Goal: Task Accomplishment & Management: Complete application form

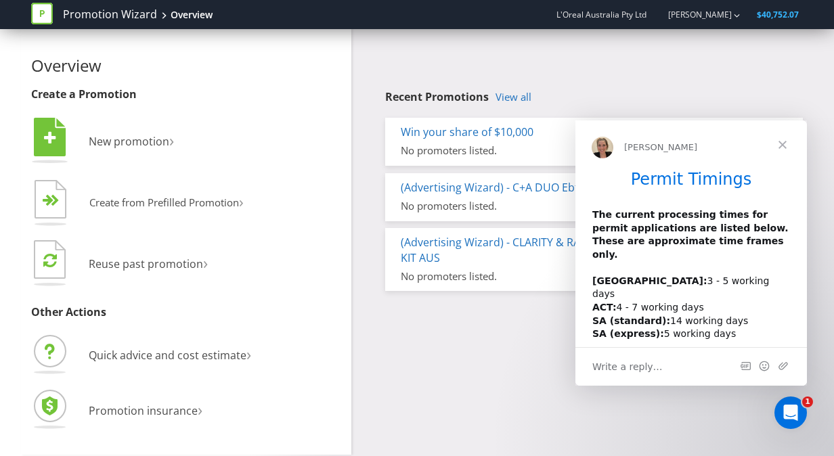
click at [455, 347] on div "Overview Create a Promotion  New promotion ›   Create from Prefilled Promoti…" at bounding box center [417, 242] width 792 height 426
click at [785, 145] on span "Close" at bounding box center [782, 145] width 49 height 49
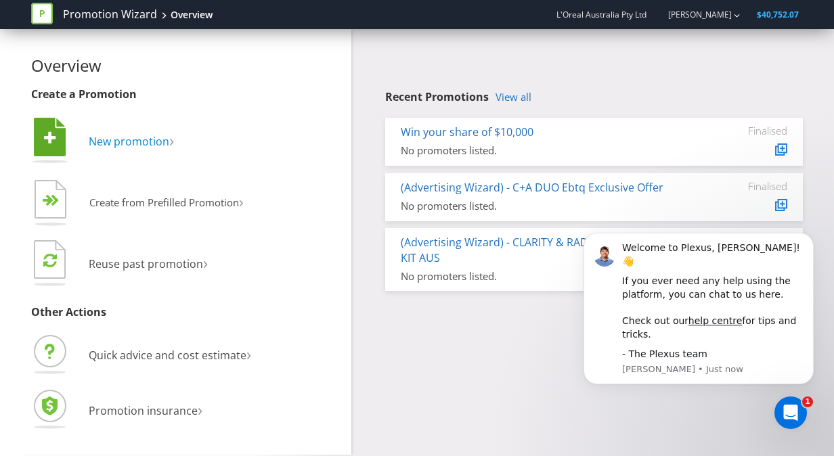
click at [148, 139] on span "New promotion" at bounding box center [129, 141] width 81 height 15
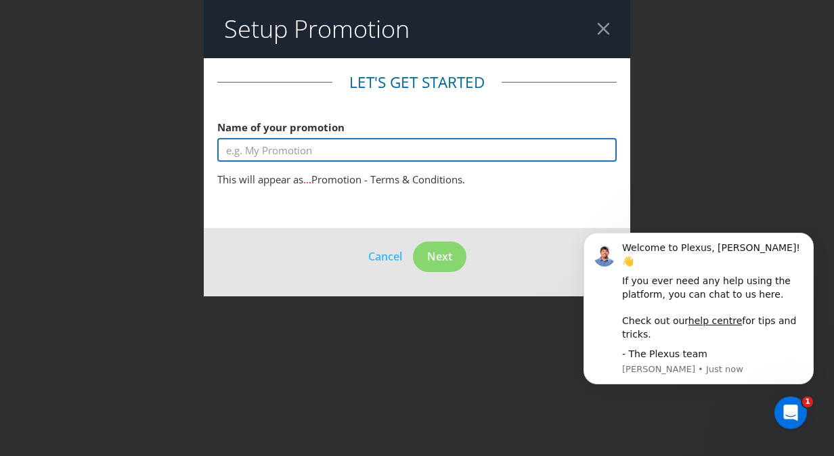
click at [265, 154] on input "text" at bounding box center [417, 150] width 400 height 24
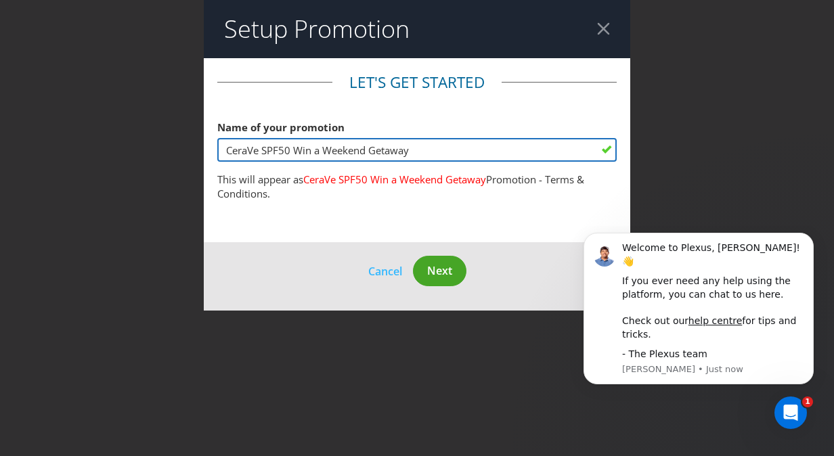
type input "CeraVe SPF50 Win a Weekend Getaway"
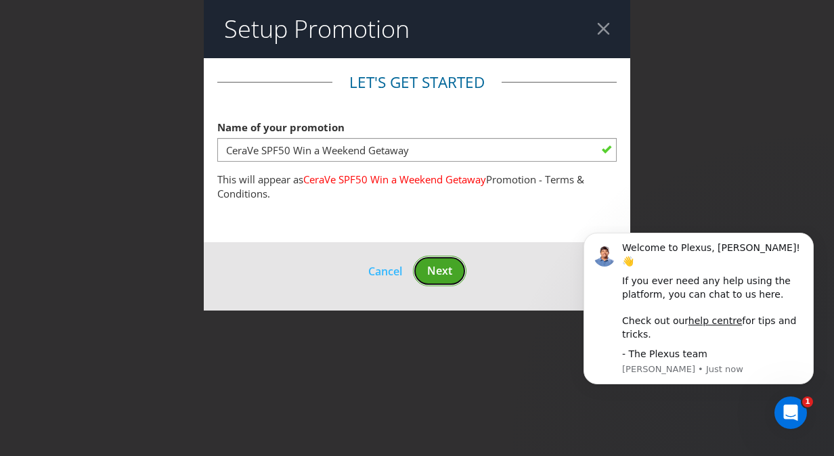
click at [433, 273] on span "Next" at bounding box center [439, 270] width 25 height 15
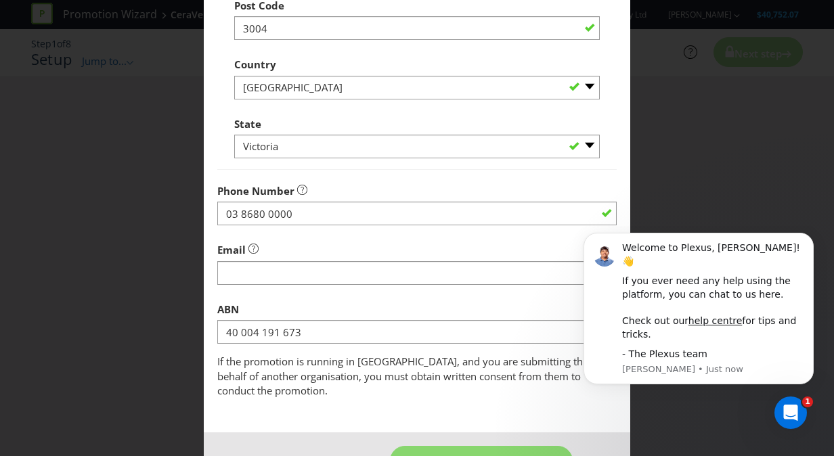
scroll to position [427, 0]
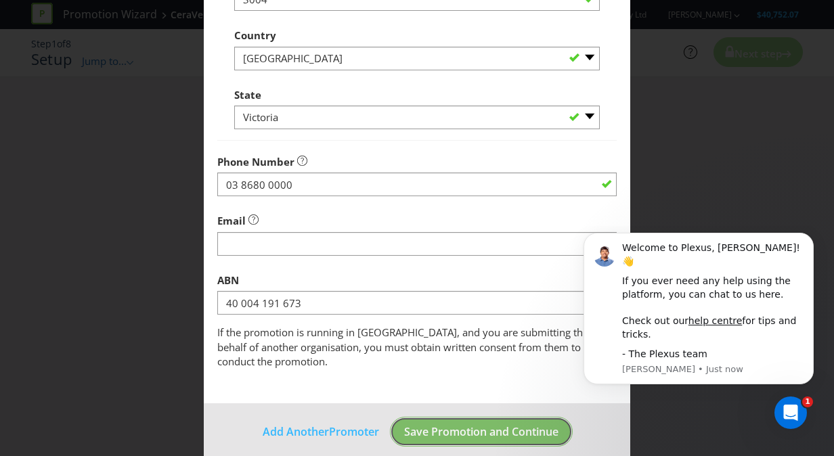
click at [456, 425] on span "Save Promotion and Continue" at bounding box center [481, 432] width 154 height 15
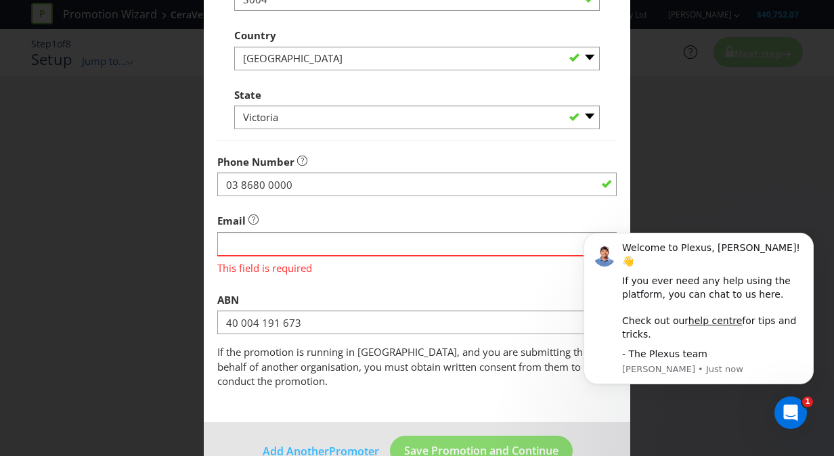
click at [406, 230] on div "Email This field is required" at bounding box center [417, 241] width 400 height 68
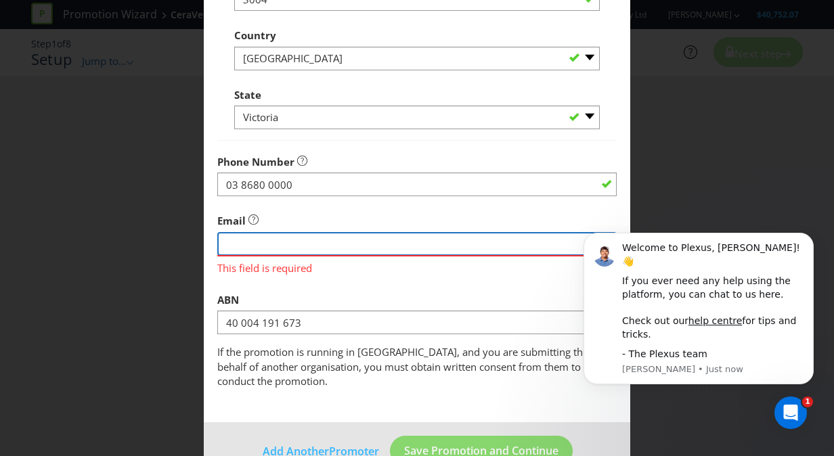
drag, startPoint x: 399, startPoint y: 246, endPoint x: 331, endPoint y: 244, distance: 67.8
click at [399, 246] on input "string" at bounding box center [417, 244] width 400 height 24
type input "[PERSON_NAME][EMAIL_ADDRESS][DOMAIN_NAME]"
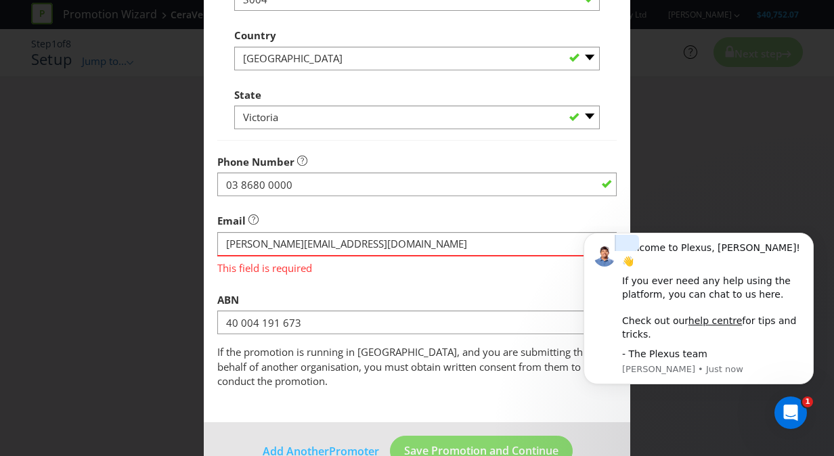
type input "Level 13"
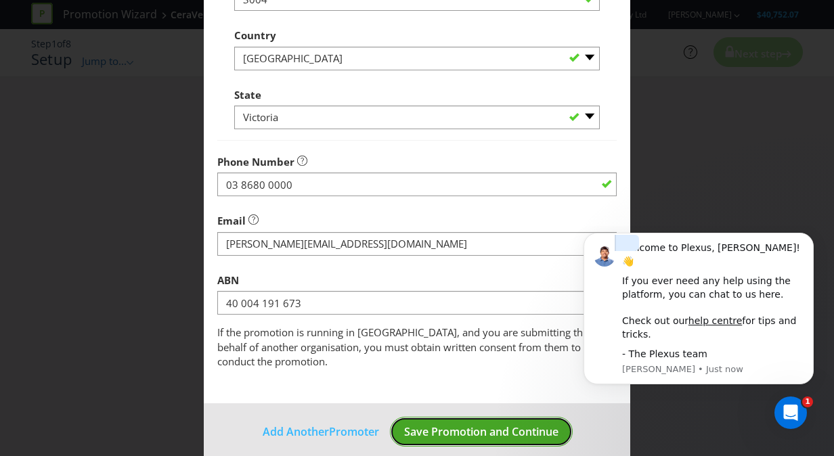
click at [473, 425] on span "Save Promotion and Continue" at bounding box center [481, 432] width 154 height 15
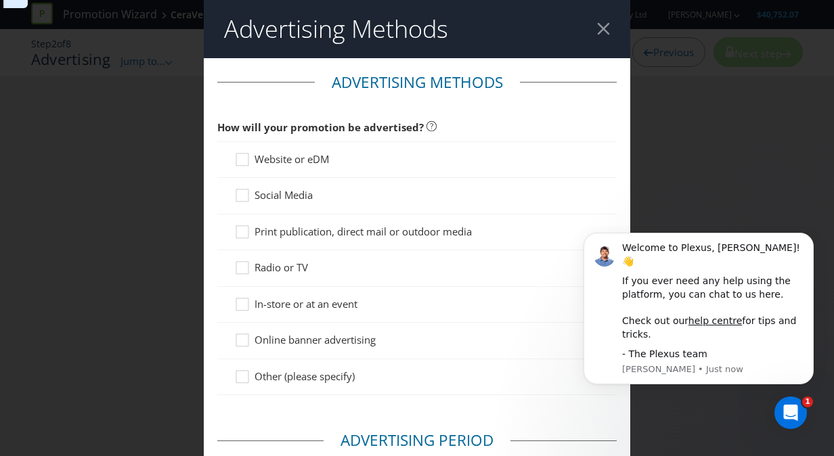
click at [358, 196] on div "Social Media" at bounding box center [417, 195] width 366 height 14
click at [238, 194] on icon at bounding box center [244, 198] width 20 height 20
click at [0, 0] on input "Social Media" at bounding box center [0, 0] width 0 height 0
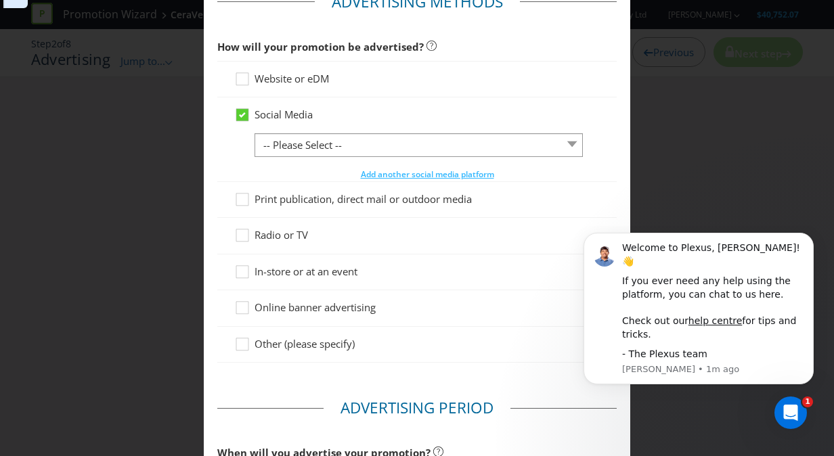
scroll to position [83, 0]
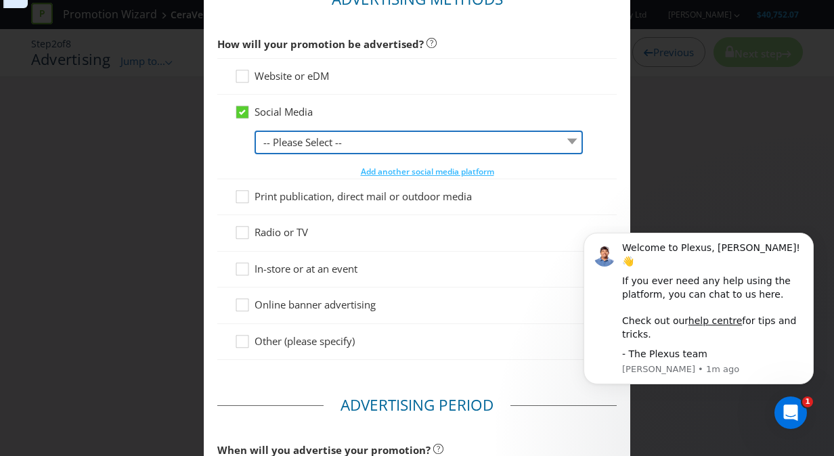
click at [385, 137] on select "-- Please Select -- Facebook X Instagram Snapchat LinkedIn Pinterest Tumblr You…" at bounding box center [419, 143] width 328 height 24
select select "INSTAGRAM"
click at [255, 131] on select "-- Please Select -- Facebook X Instagram Snapchat LinkedIn Pinterest Tumblr You…" at bounding box center [419, 143] width 328 height 24
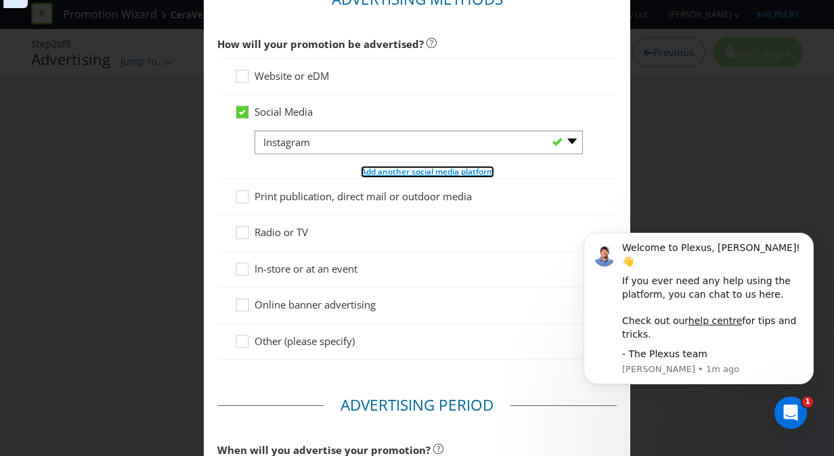
click at [384, 172] on span "Add another social media platform" at bounding box center [427, 172] width 133 height 12
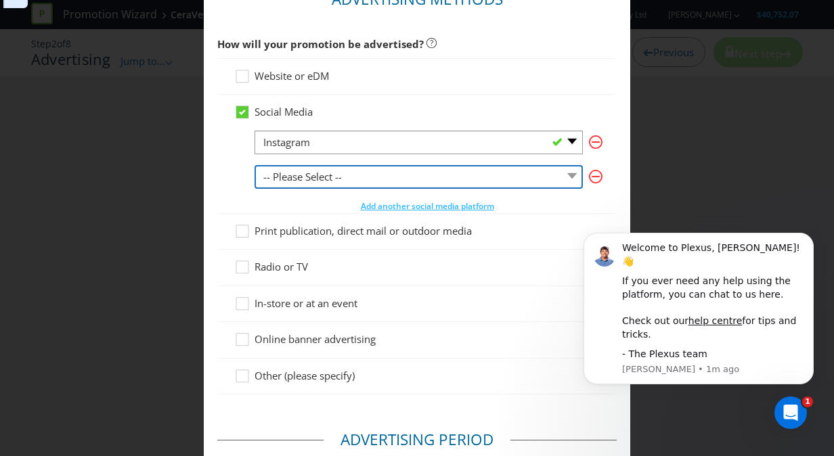
click at [363, 187] on select "-- Please Select -- Facebook X Instagram Snapchat LinkedIn Pinterest Tumblr You…" at bounding box center [419, 177] width 328 height 24
select select "OTHER"
click at [255, 165] on select "-- Please Select -- Facebook X Instagram Snapchat LinkedIn Pinterest Tumblr You…" at bounding box center [419, 177] width 328 height 24
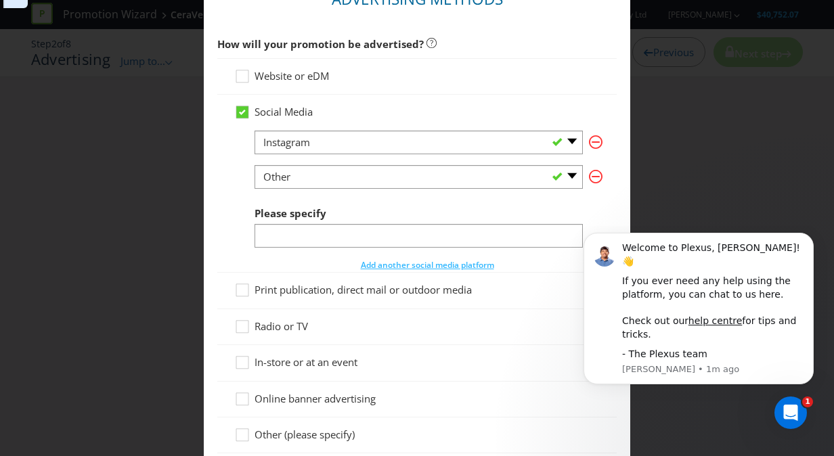
click at [320, 223] on div "Please specify" at bounding box center [419, 224] width 328 height 49
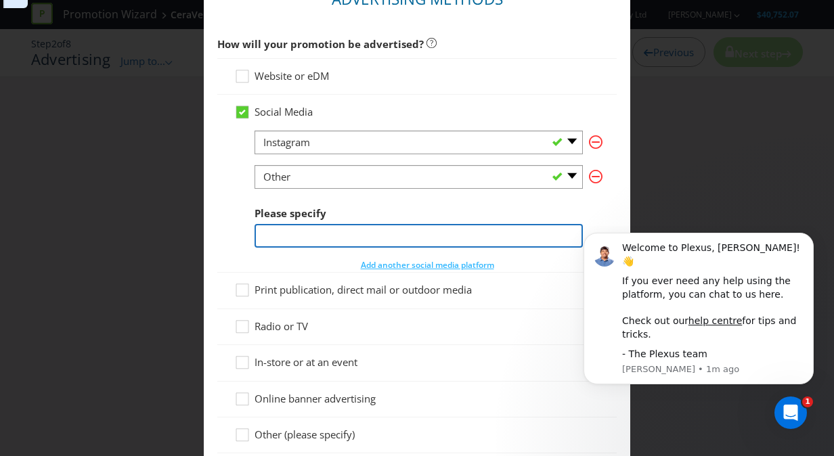
click at [320, 233] on input "text" at bounding box center [419, 236] width 328 height 24
type input "TikTok"
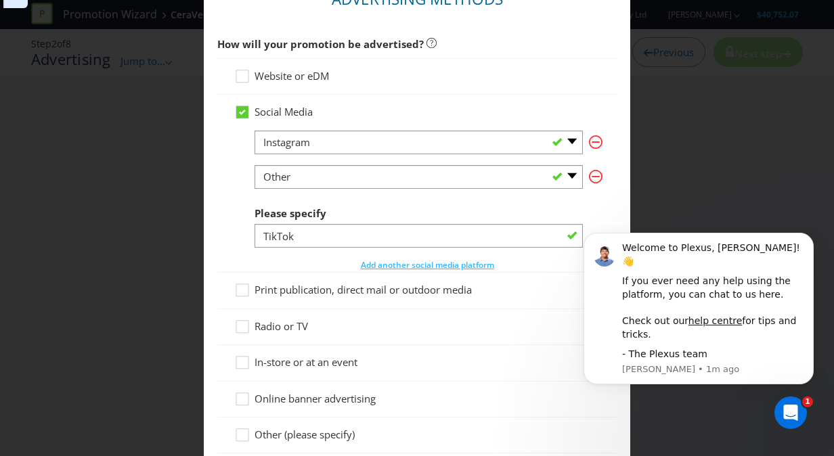
click at [463, 202] on div "Please specify TikTok" at bounding box center [419, 224] width 328 height 49
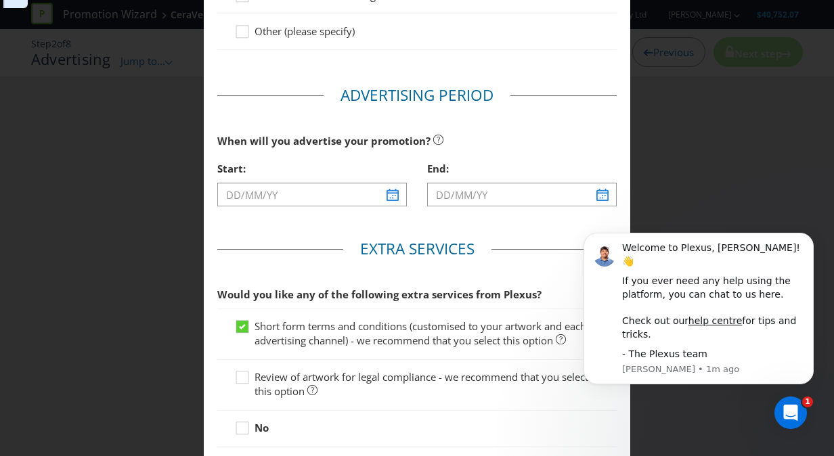
scroll to position [488, 0]
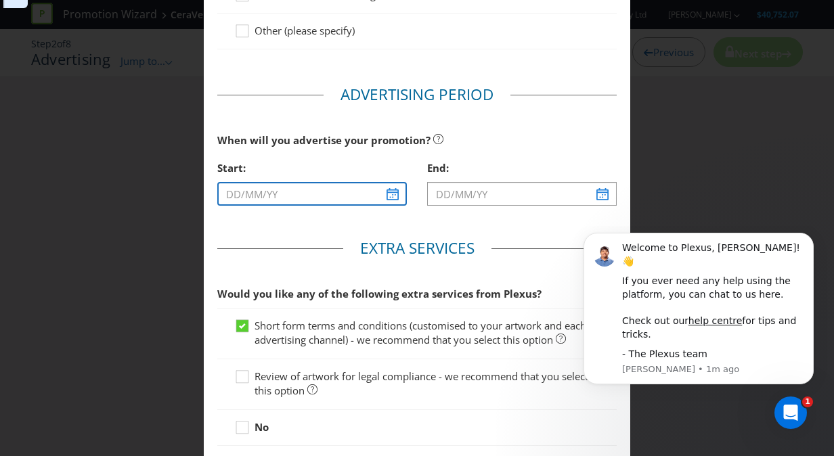
click at [332, 199] on input "text" at bounding box center [312, 194] width 190 height 24
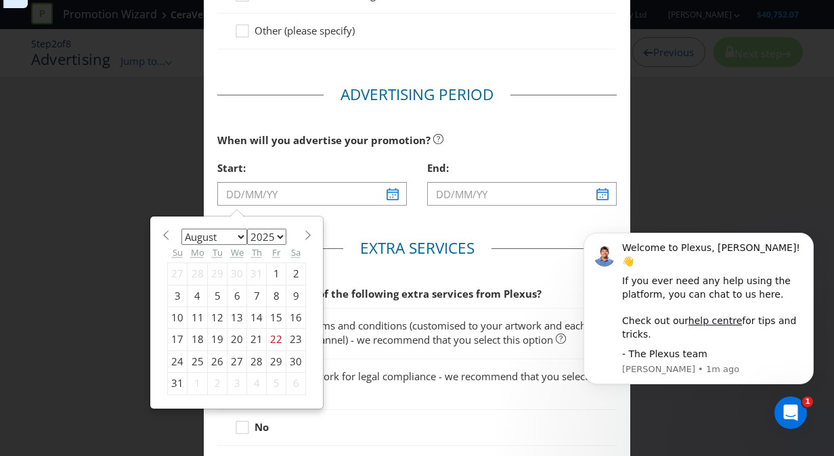
click at [303, 234] on span at bounding box center [308, 235] width 10 height 10
select select "8"
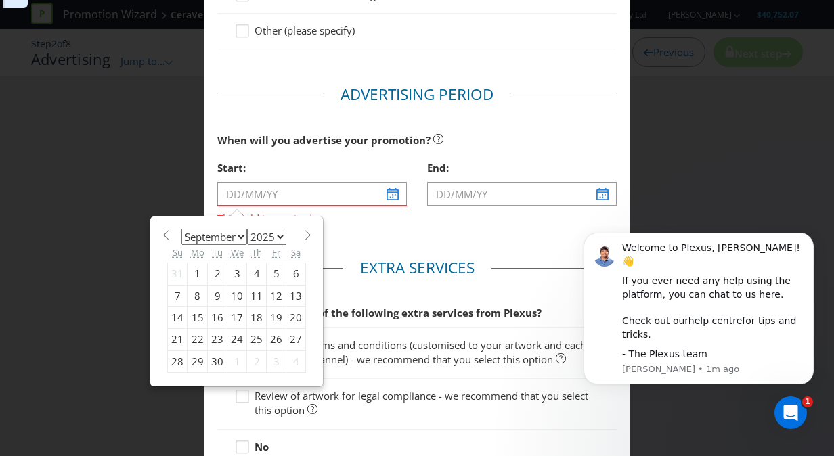
click at [173, 316] on div "14" at bounding box center [178, 318] width 20 height 22
type input "[DATE]"
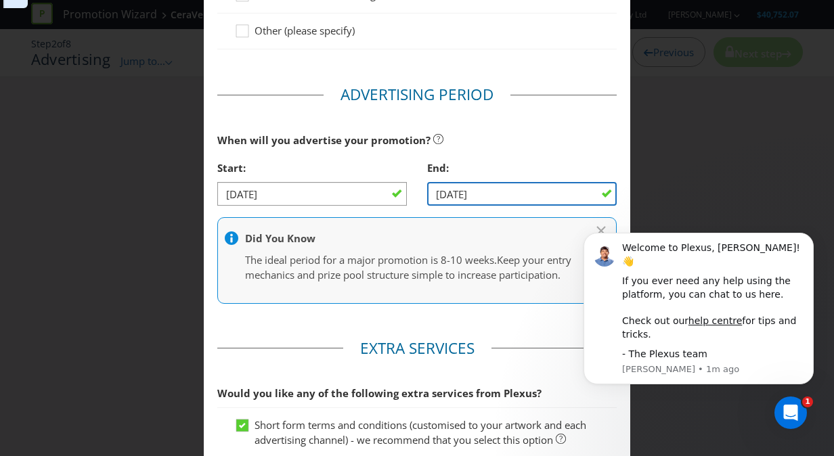
click at [465, 186] on input "[DATE]" at bounding box center [522, 194] width 190 height 24
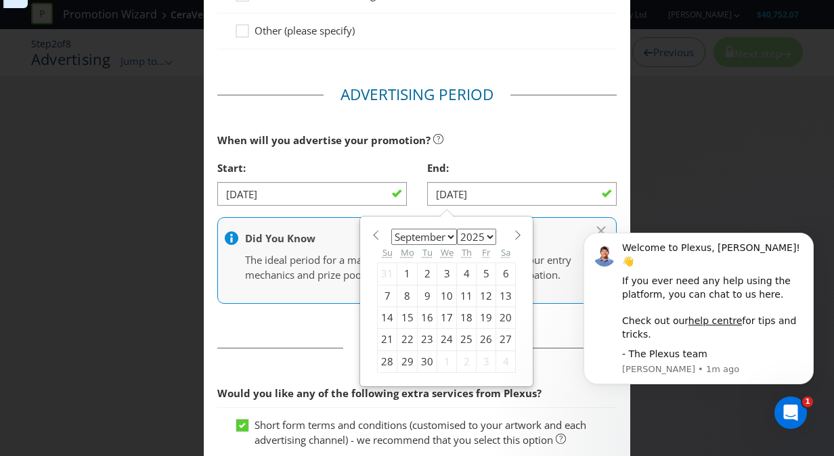
click at [424, 362] on div "30" at bounding box center [428, 362] width 20 height 22
type input "[DATE]"
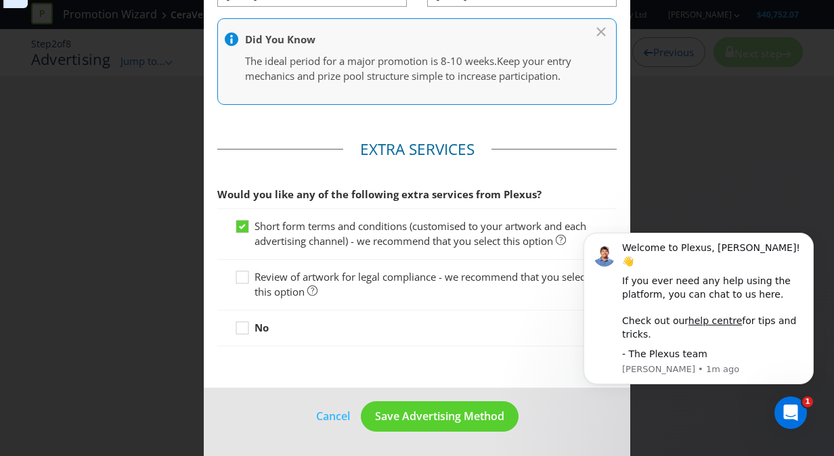
scroll to position [697, 0]
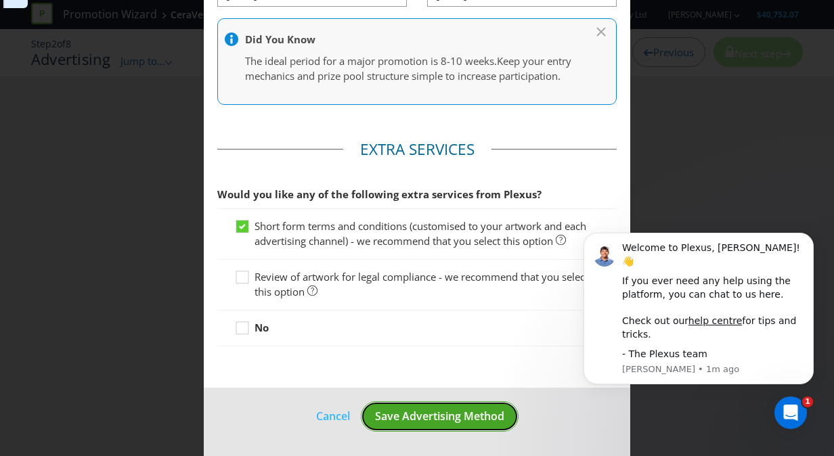
click at [404, 418] on span "Save Advertising Method" at bounding box center [439, 416] width 129 height 15
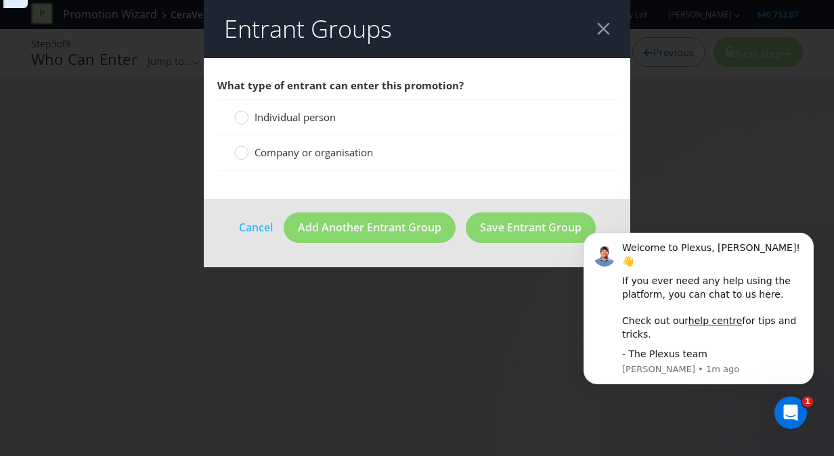
click at [266, 118] on span "Individual person" at bounding box center [295, 117] width 81 height 14
click at [0, 0] on input "Individual person" at bounding box center [0, 0] width 0 height 0
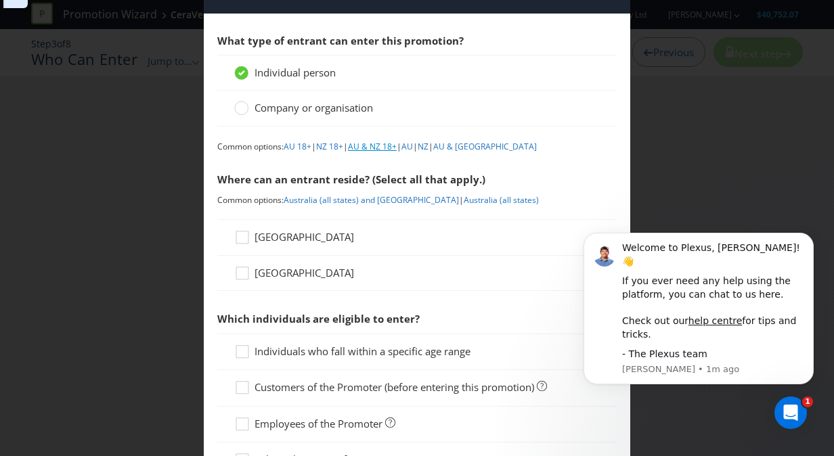
scroll to position [46, 0]
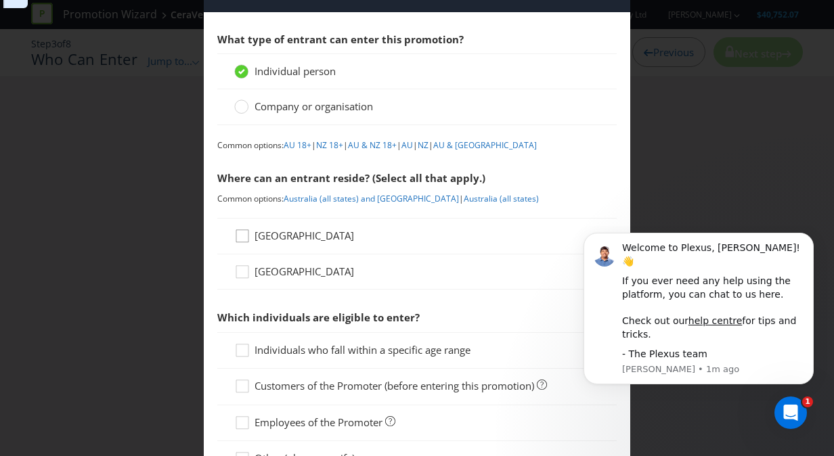
click at [234, 236] on icon at bounding box center [244, 239] width 20 height 20
click at [0, 0] on input "[GEOGRAPHIC_DATA]" at bounding box center [0, 0] width 0 height 0
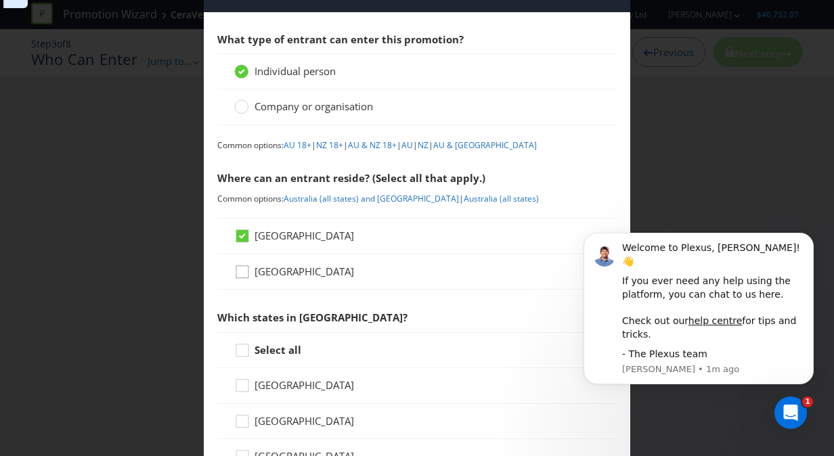
click at [244, 267] on icon at bounding box center [244, 275] width 20 height 20
click at [0, 0] on input "[GEOGRAPHIC_DATA]" at bounding box center [0, 0] width 0 height 0
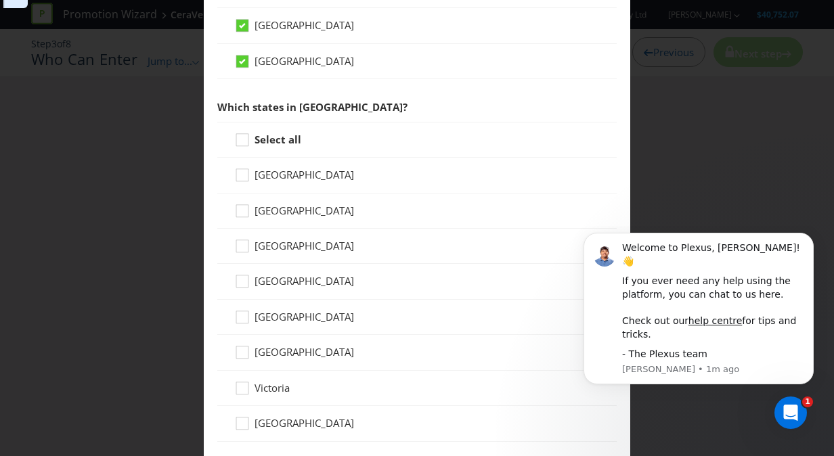
scroll to position [257, 0]
click at [242, 139] on icon at bounding box center [244, 142] width 20 height 20
click at [0, 0] on input "Select all" at bounding box center [0, 0] width 0 height 0
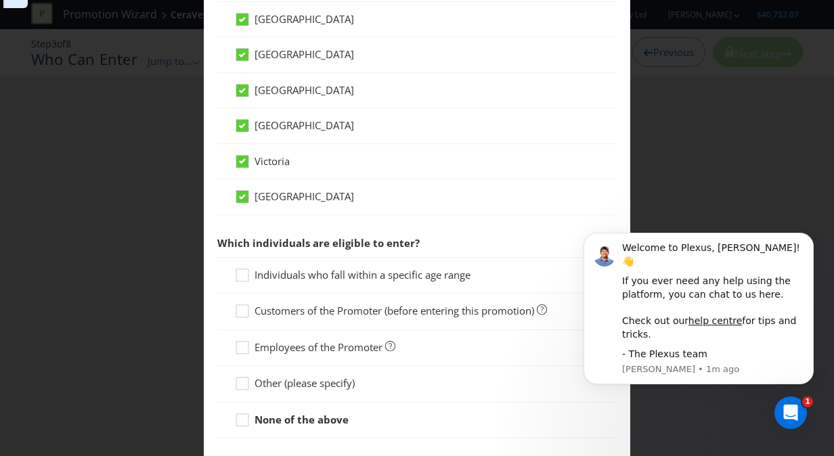
scroll to position [557, 0]
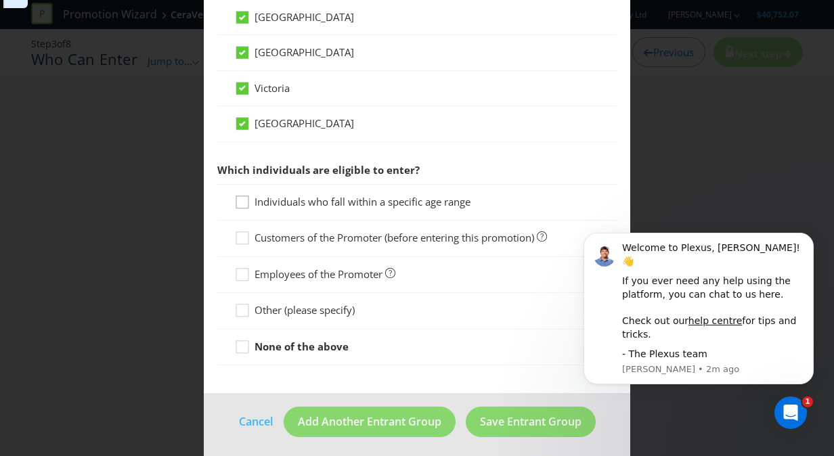
click at [237, 198] on icon at bounding box center [244, 205] width 20 height 20
click at [0, 0] on input "Individuals who fall within a specific age range" at bounding box center [0, 0] width 0 height 0
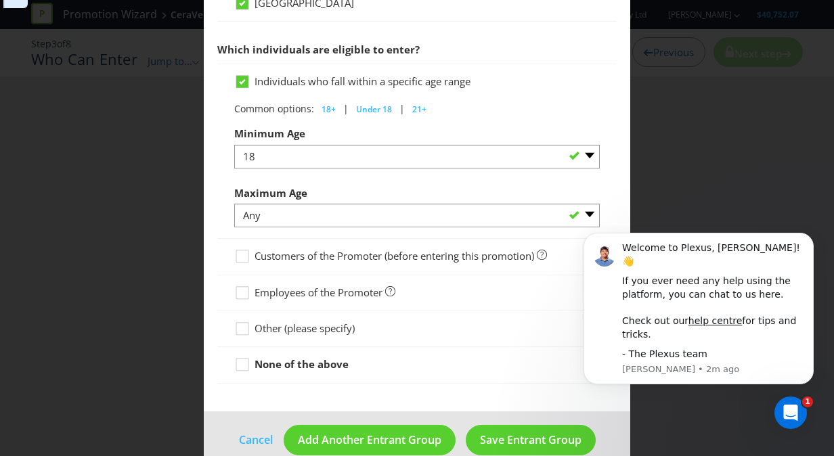
scroll to position [695, 0]
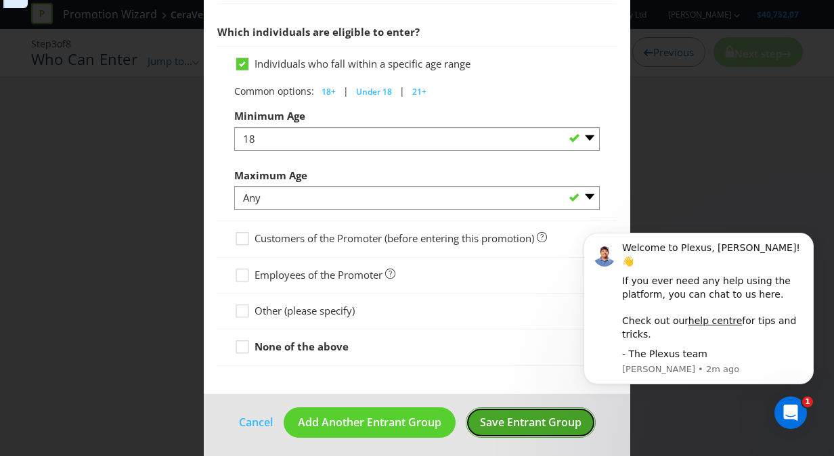
click at [496, 424] on span "Save Entrant Group" at bounding box center [531, 422] width 102 height 15
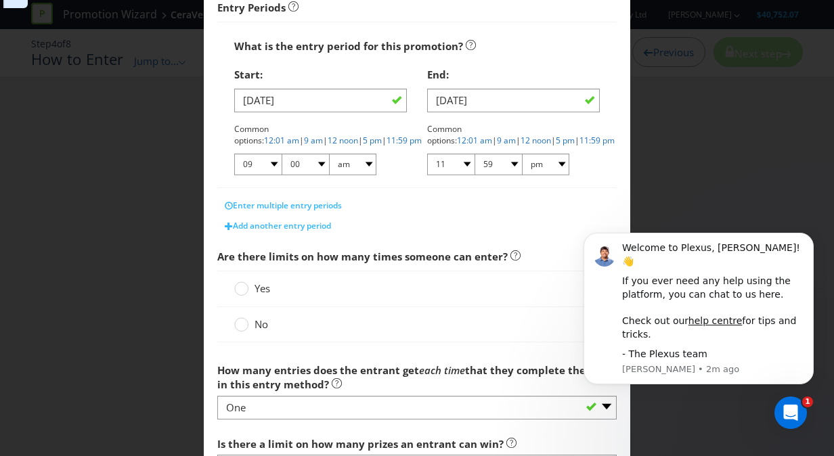
scroll to position [240, 0]
click at [249, 286] on label "Yes" at bounding box center [253, 288] width 39 height 14
click at [0, 0] on input "Yes" at bounding box center [0, 0] width 0 height 0
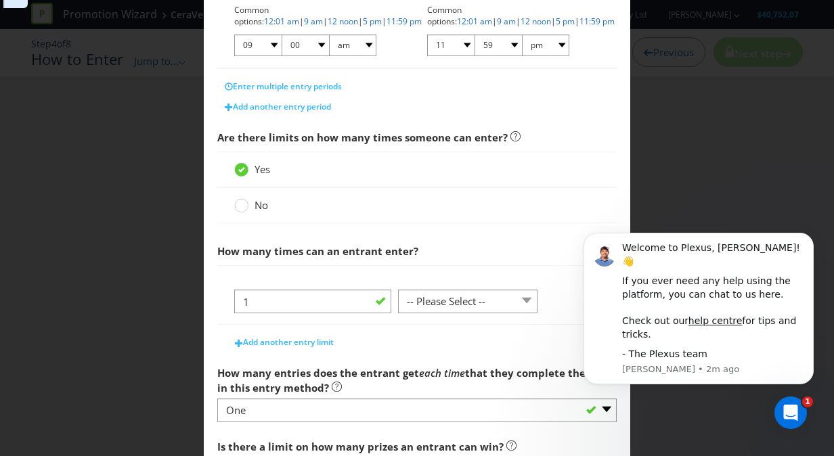
scroll to position [360, 0]
click at [442, 294] on select "-- Please Select -- per person per day per purchase per transaction Other (plea…" at bounding box center [467, 301] width 139 height 24
click at [240, 200] on circle at bounding box center [242, 205] width 14 height 14
click at [0, 0] on input "No" at bounding box center [0, 0] width 0 height 0
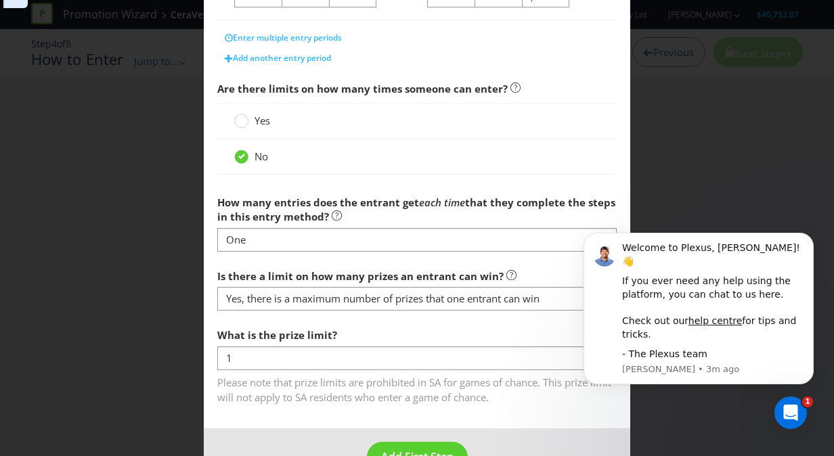
scroll to position [446, 0]
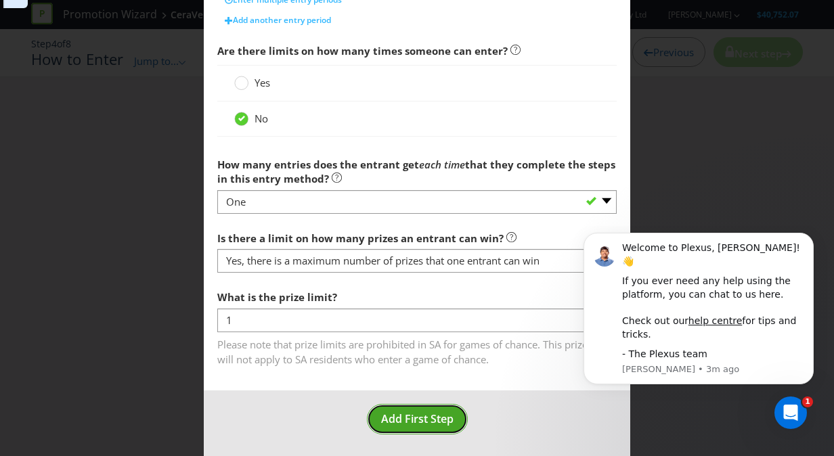
click at [408, 414] on span "Add First Step" at bounding box center [417, 419] width 72 height 15
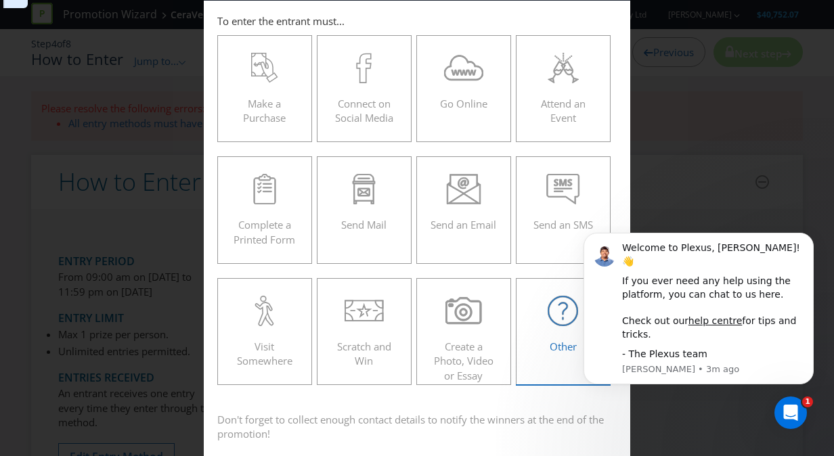
click at [548, 310] on icon at bounding box center [563, 311] width 30 height 30
click at [0, 0] on input "Other" at bounding box center [0, 0] width 0 height 0
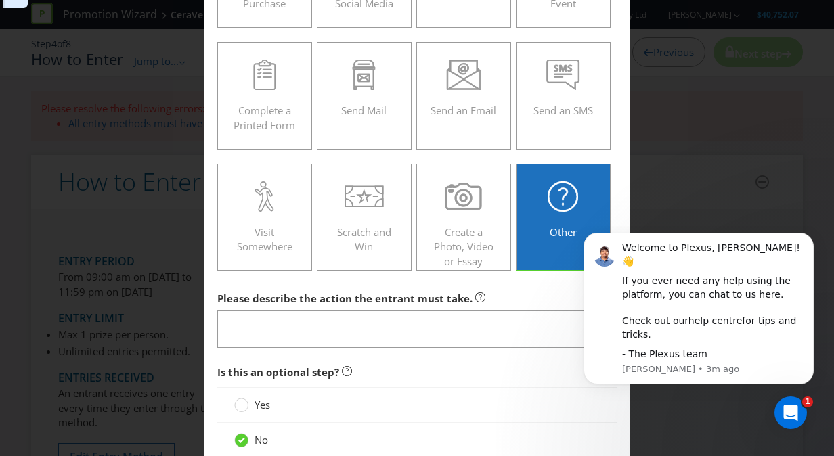
scroll to position [173, 0]
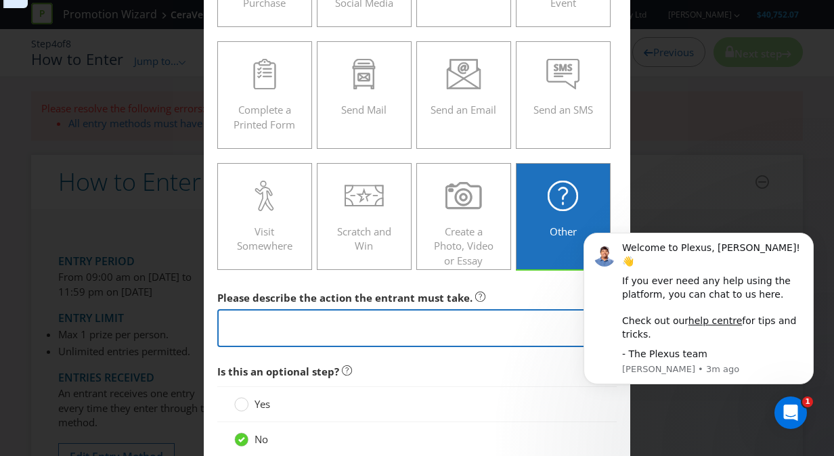
click at [477, 311] on textarea at bounding box center [417, 328] width 400 height 39
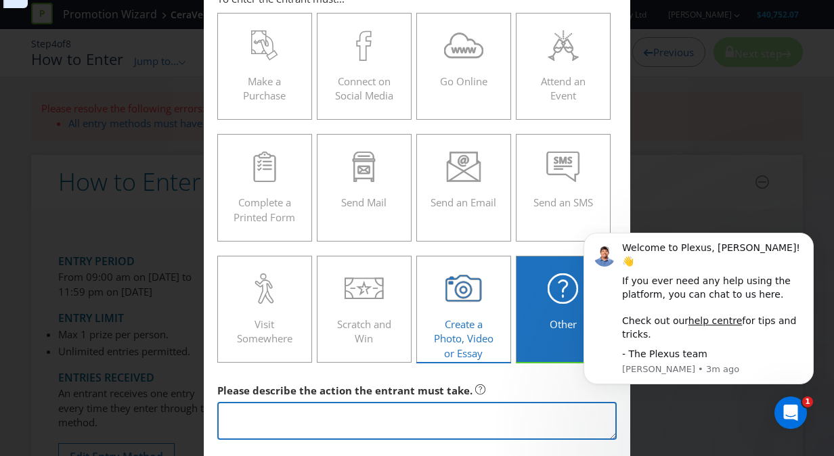
scroll to position [96, 0]
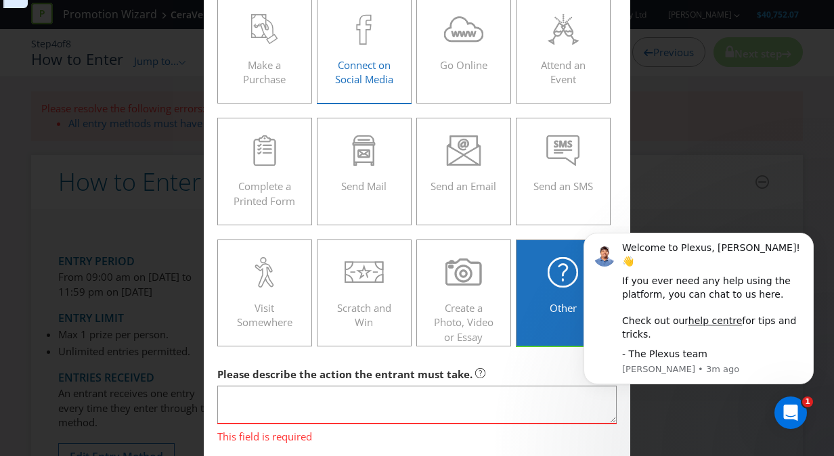
click at [372, 28] on div at bounding box center [364, 29] width 66 height 30
click at [0, 0] on input "Connect on Social Media" at bounding box center [0, 0] width 0 height 0
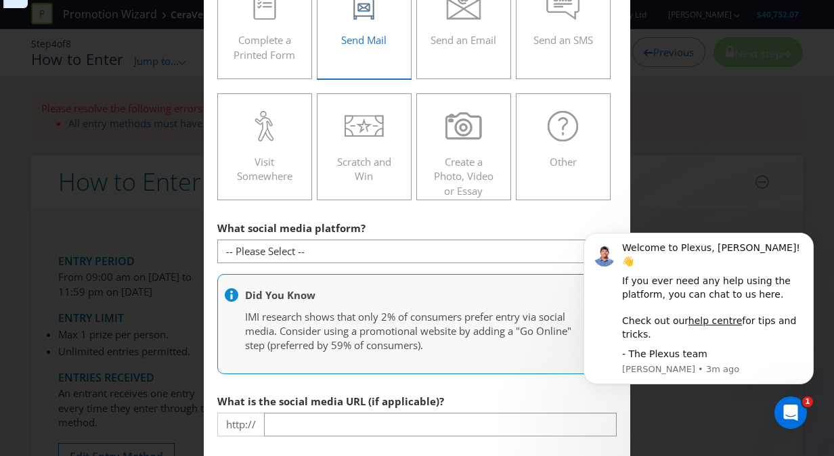
scroll to position [354, 0]
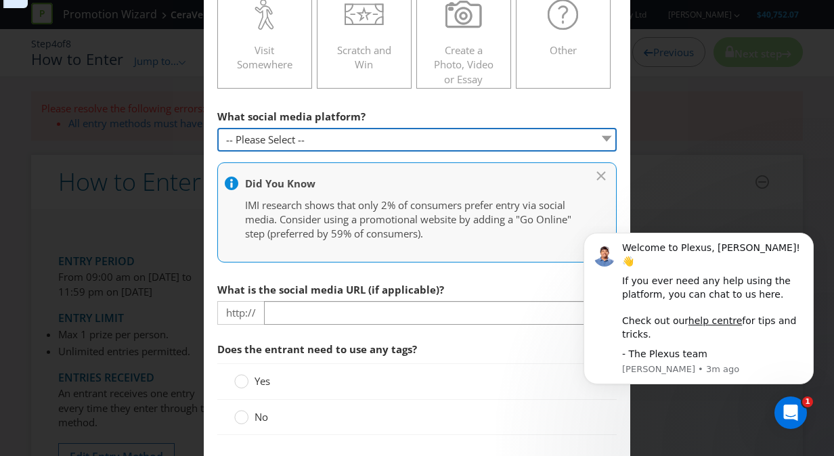
click at [366, 129] on select "-- Please Select -- Facebook X Instagram Snapchat Pinterest Tumblr Youtube Othe…" at bounding box center [417, 140] width 400 height 24
select select "INSTAGRAM"
click at [217, 128] on select "-- Please Select -- Facebook X Instagram Snapchat Pinterest Tumblr Youtube Othe…" at bounding box center [417, 140] width 400 height 24
type input "[DOMAIN_NAME][URL]"
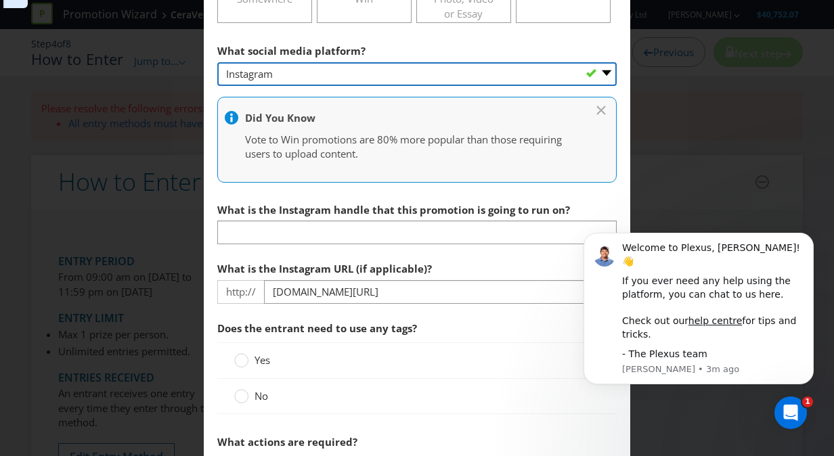
scroll to position [460, 0]
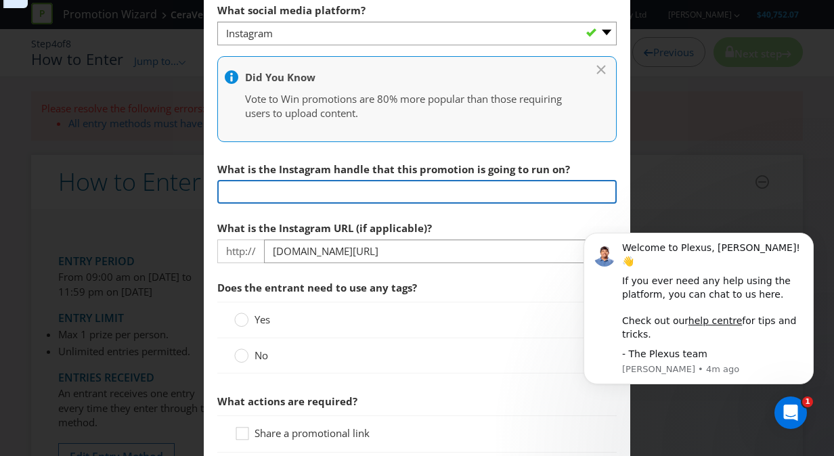
click at [307, 194] on input "text" at bounding box center [417, 192] width 400 height 24
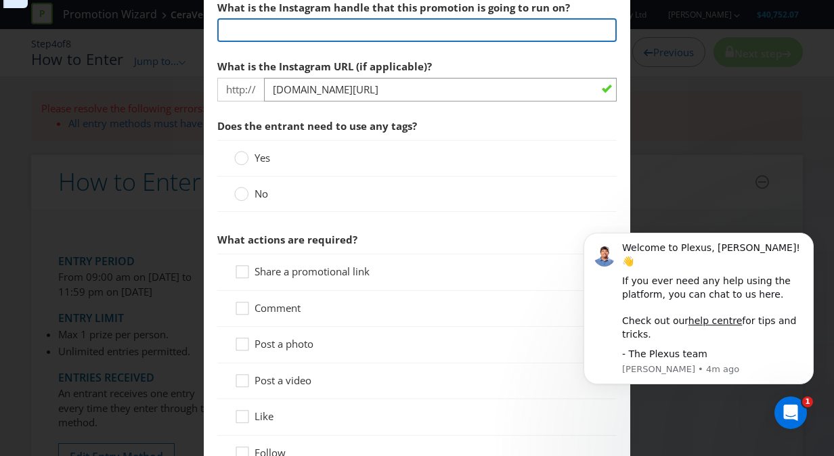
scroll to position [626, 0]
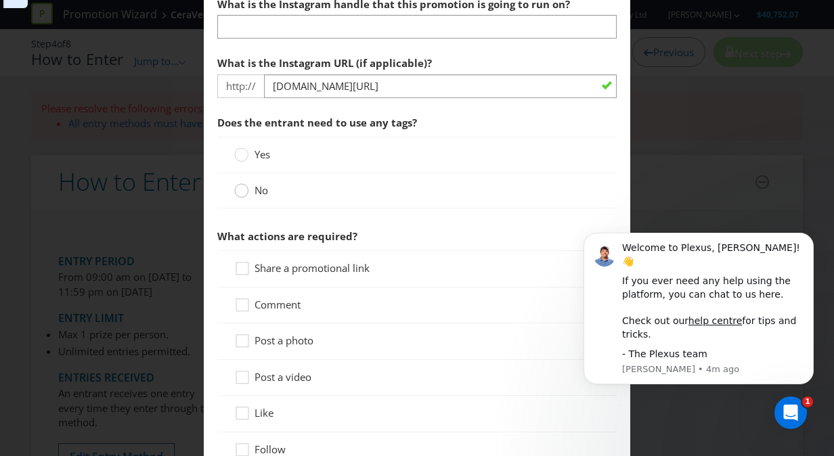
click at [234, 187] on div "Yes No" at bounding box center [417, 173] width 400 height 72
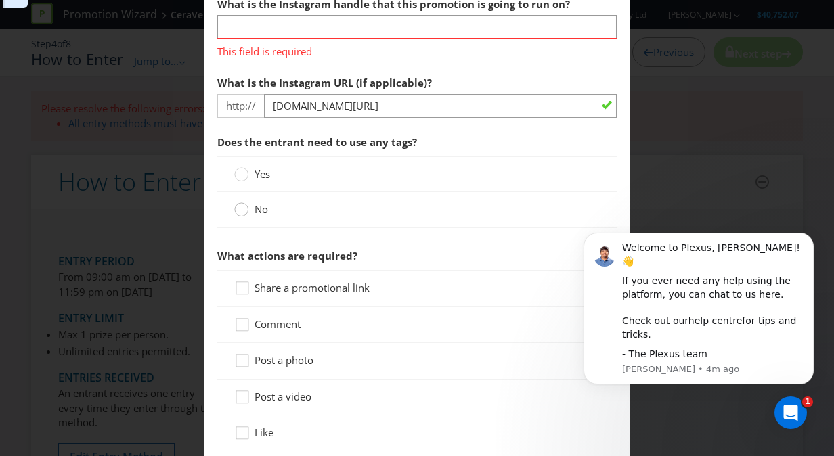
click at [236, 208] on circle at bounding box center [242, 210] width 14 height 14
click at [0, 0] on input "No" at bounding box center [0, 0] width 0 height 0
click at [236, 322] on icon at bounding box center [244, 328] width 20 height 20
click at [0, 0] on input "Comment" at bounding box center [0, 0] width 0 height 0
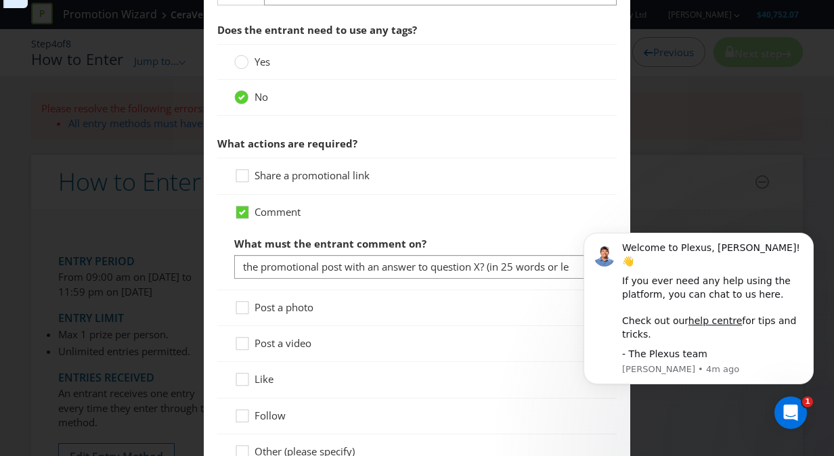
scroll to position [825, 0]
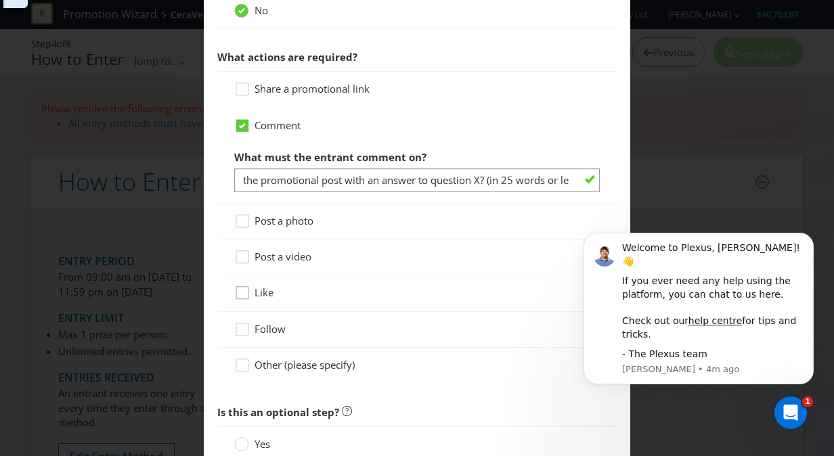
click at [240, 295] on icon at bounding box center [244, 296] width 20 height 20
click at [0, 0] on input "Like" at bounding box center [0, 0] width 0 height 0
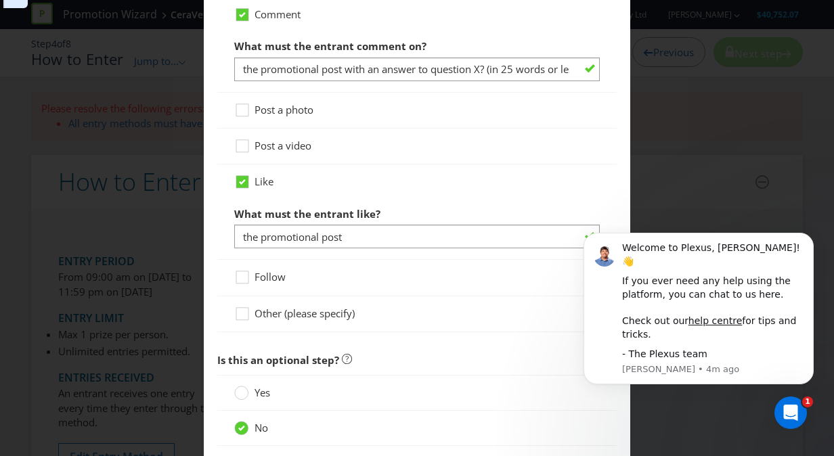
scroll to position [926, 0]
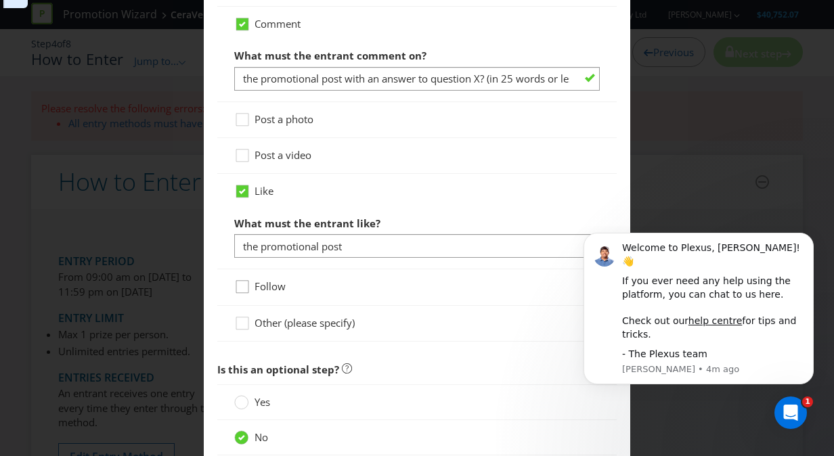
click at [234, 282] on icon at bounding box center [244, 290] width 20 height 20
click at [0, 0] on input "Follow" at bounding box center [0, 0] width 0 height 0
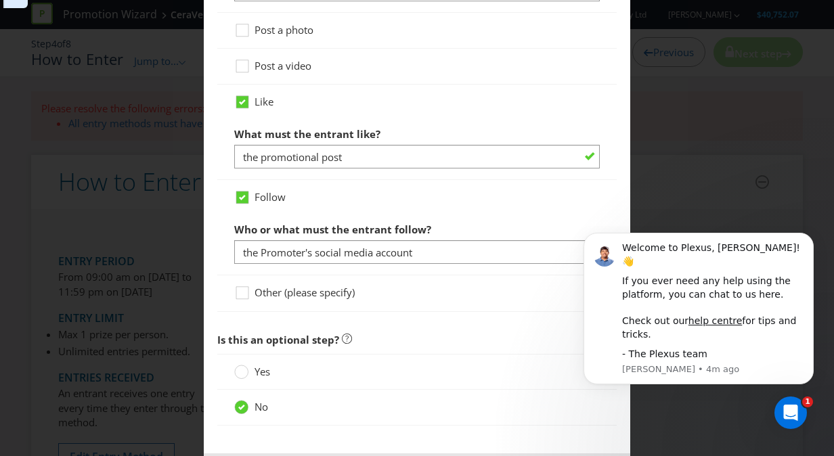
scroll to position [1070, 0]
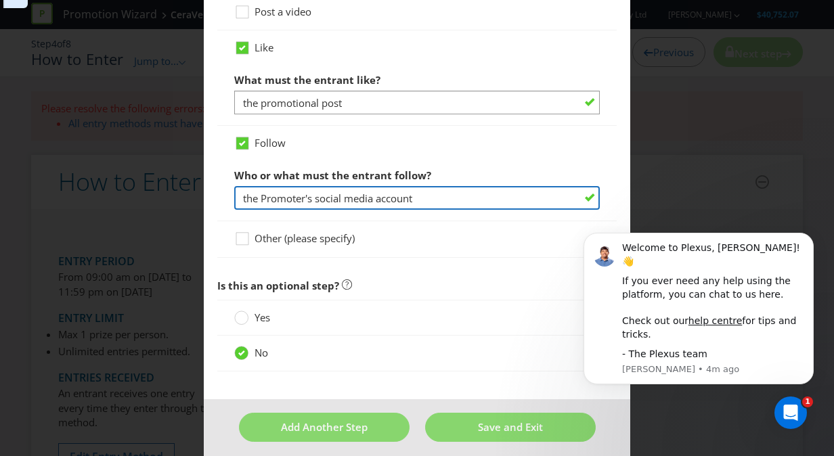
click at [368, 196] on input "the Promoter's social media account" at bounding box center [417, 198] width 366 height 24
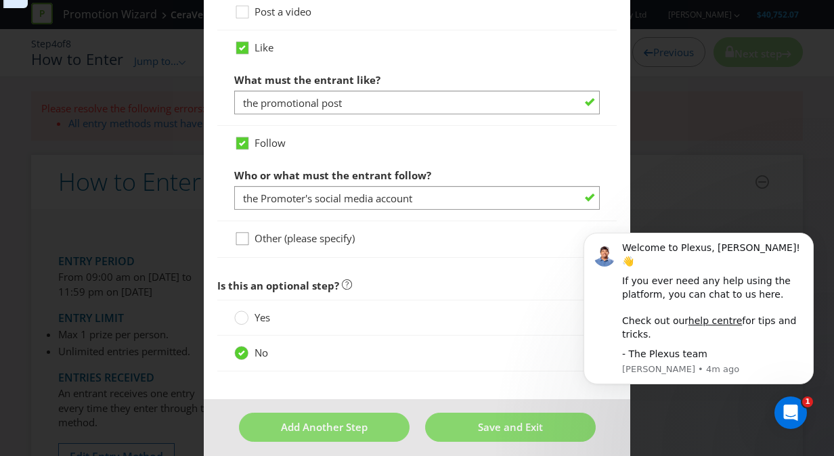
click at [239, 232] on div at bounding box center [242, 234] width 7 height 7
click at [0, 0] on input "Other (please specify)" at bounding box center [0, 0] width 0 height 0
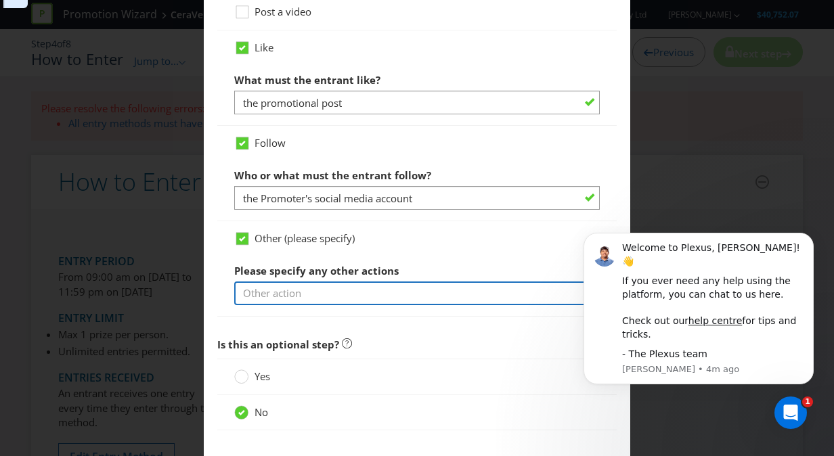
click at [306, 286] on input "text" at bounding box center [417, 294] width 366 height 24
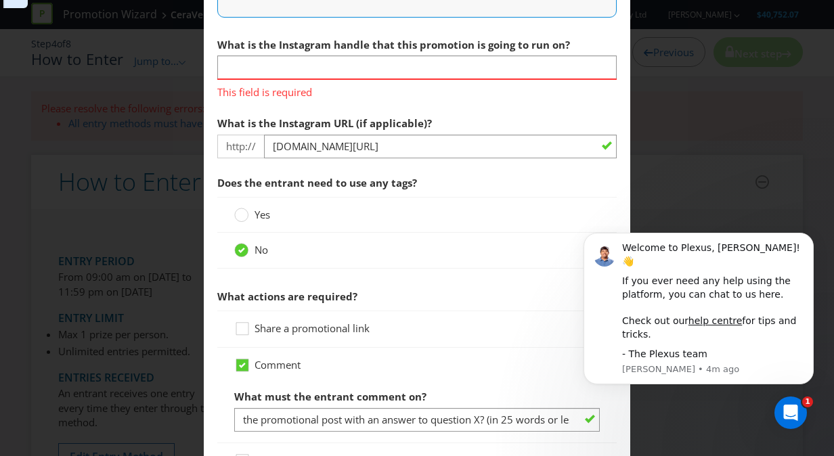
scroll to position [541, 0]
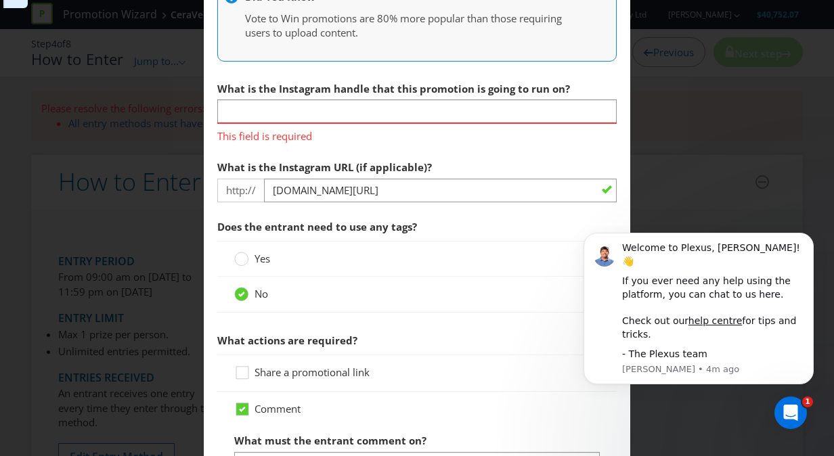
type input "@cerave_aunz"
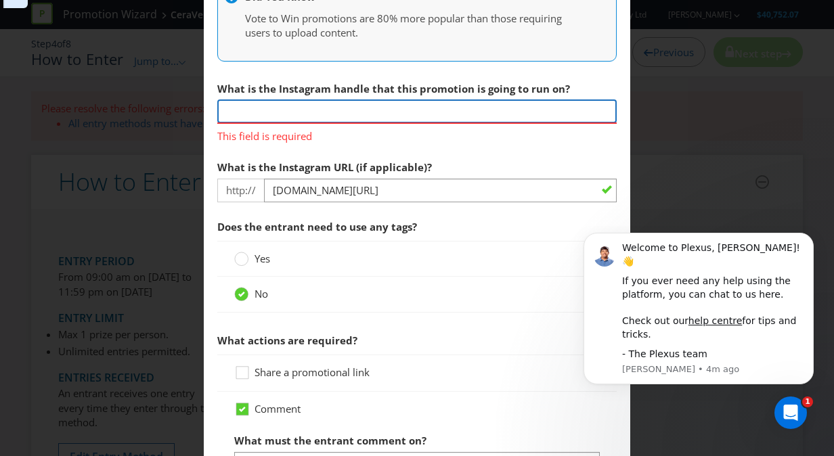
click at [402, 114] on input "text" at bounding box center [417, 112] width 400 height 24
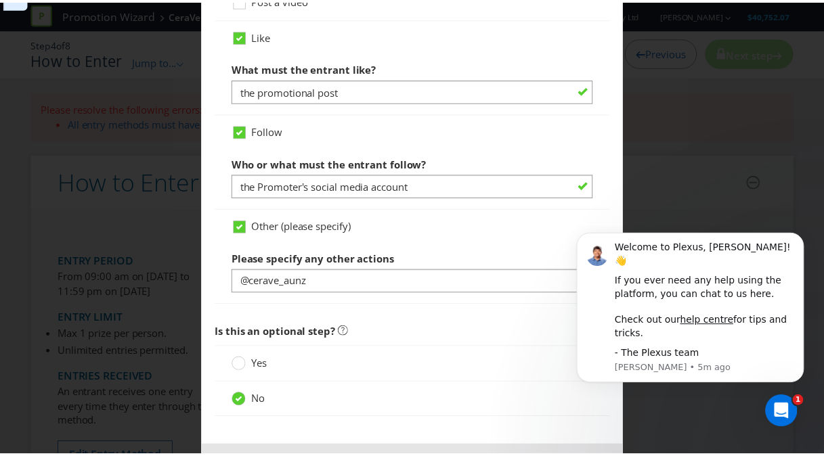
scroll to position [1134, 0]
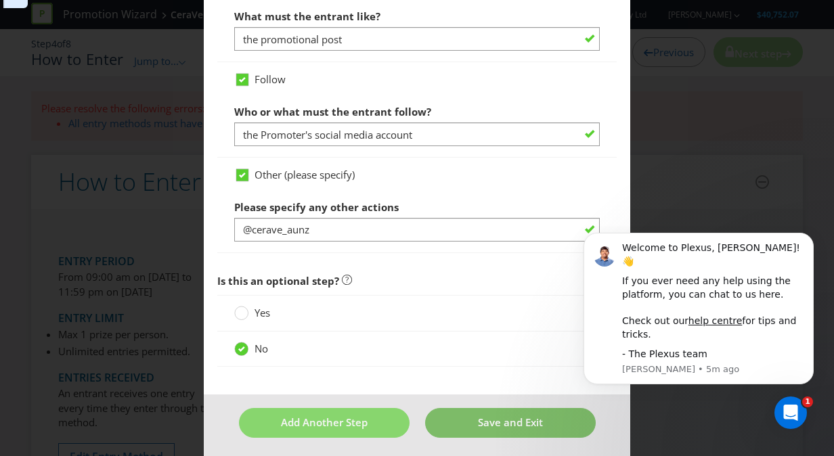
type input "TBC (a creator on instagram like @brideydrake) to announce the contest, however…"
click at [458, 418] on button "Save and Exit" at bounding box center [510, 422] width 171 height 29
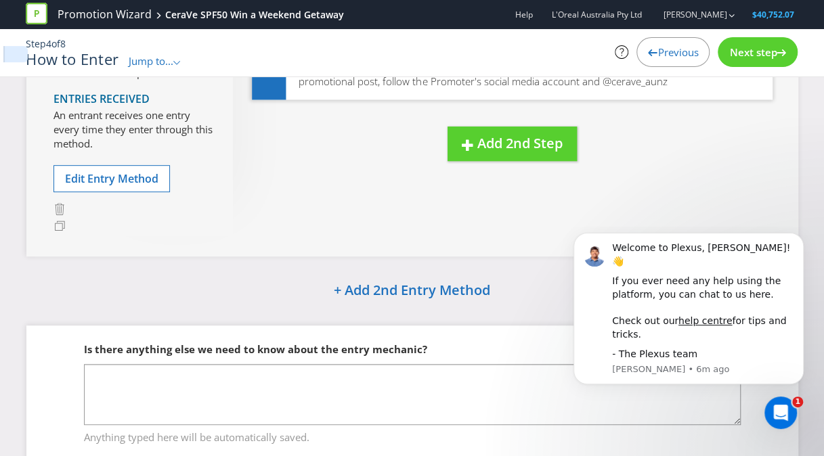
scroll to position [270, 0]
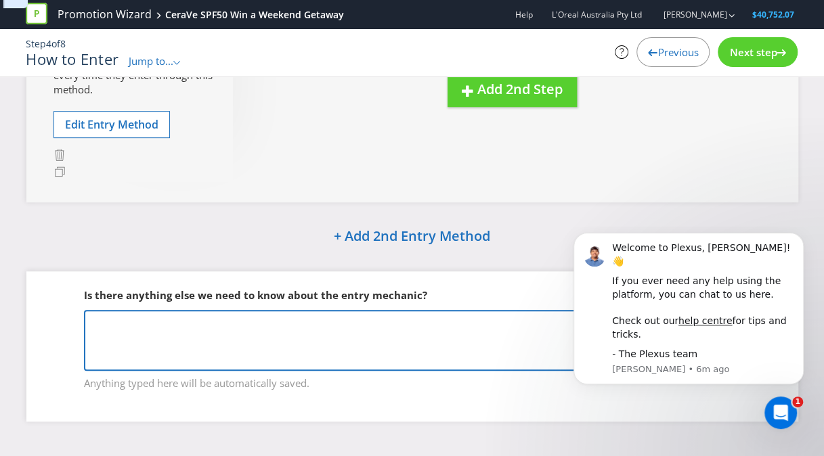
click at [504, 335] on textarea at bounding box center [412, 340] width 657 height 61
click at [378, 328] on textarea at bounding box center [412, 340] width 657 height 61
paste textarea "Loremipsumdol si Ametcons AdipIs 0 e seddoei TEM Incididuntu: laboreet dol magn…"
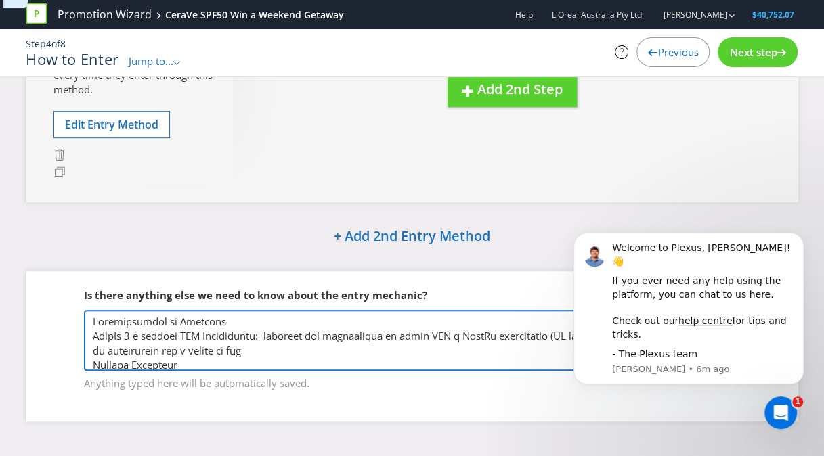
scroll to position [306, 0]
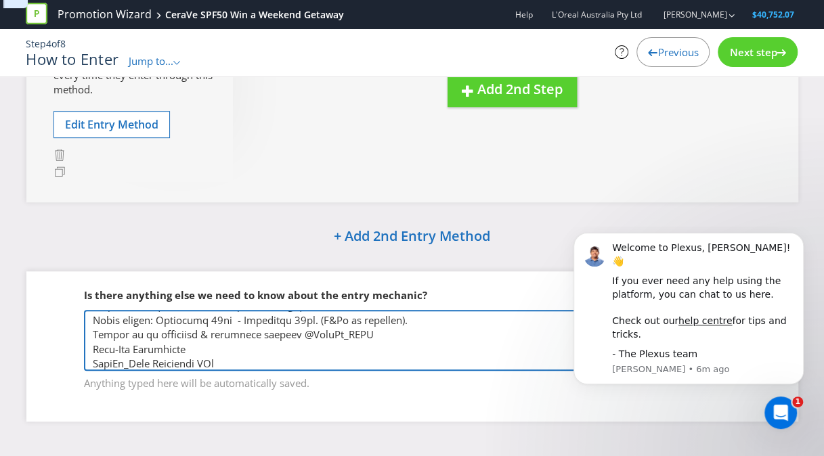
drag, startPoint x: 242, startPoint y: 345, endPoint x: 83, endPoint y: 347, distance: 159.8
click at [83, 347] on fieldset "Is there anything else we need to know about the entry mechanic? Anything typed…" at bounding box center [412, 330] width 718 height 139
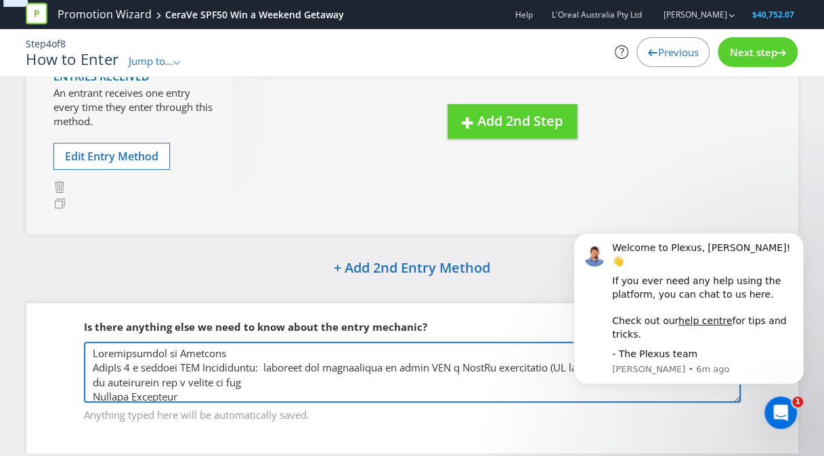
scroll to position [236, 0]
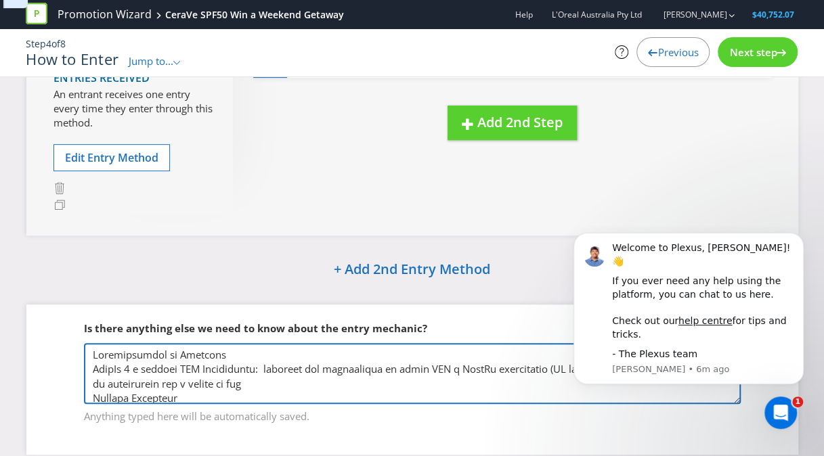
drag, startPoint x: 228, startPoint y: 352, endPoint x: 67, endPoint y: 345, distance: 161.3
click at [67, 345] on fieldset "Is there anything else we need to know about the entry mechanic? Anything typed…" at bounding box center [412, 364] width 718 height 139
drag, startPoint x: 385, startPoint y: 351, endPoint x: 327, endPoint y: 347, distance: 57.7
click at [327, 347] on textarea at bounding box center [412, 373] width 657 height 61
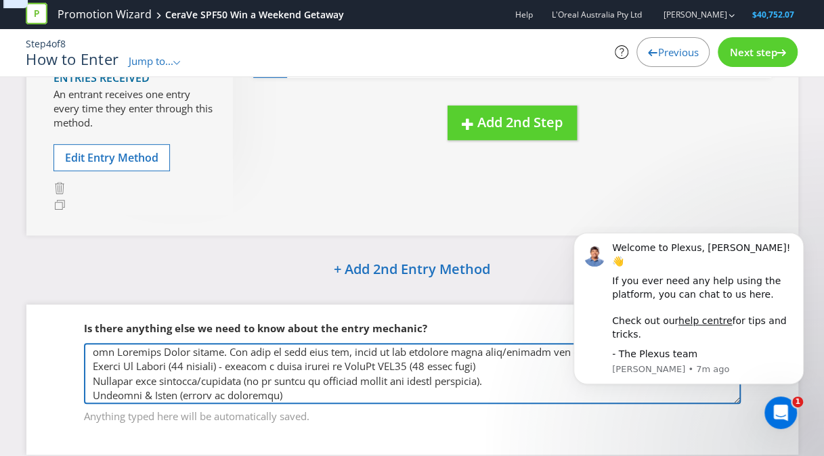
scroll to position [0, 0]
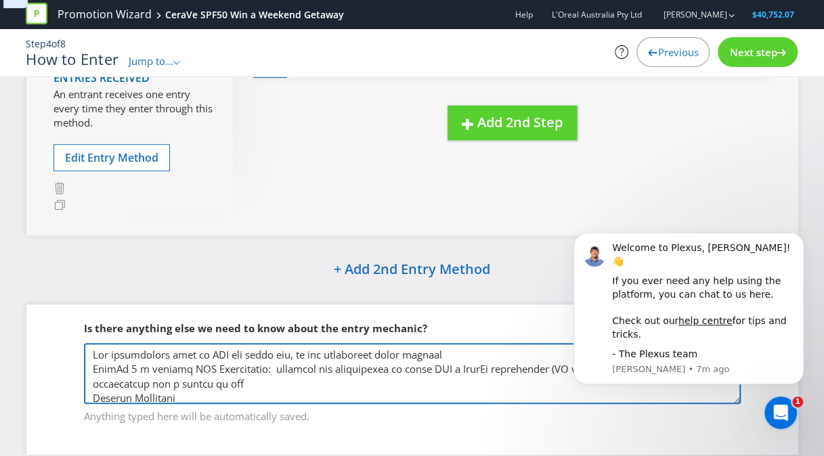
drag, startPoint x: 500, startPoint y: 372, endPoint x: 30, endPoint y: 324, distance: 471.7
click at [30, 324] on div "Is there anything else we need to know about the entry mechanic? Anything typed…" at bounding box center [412, 380] width 772 height 150
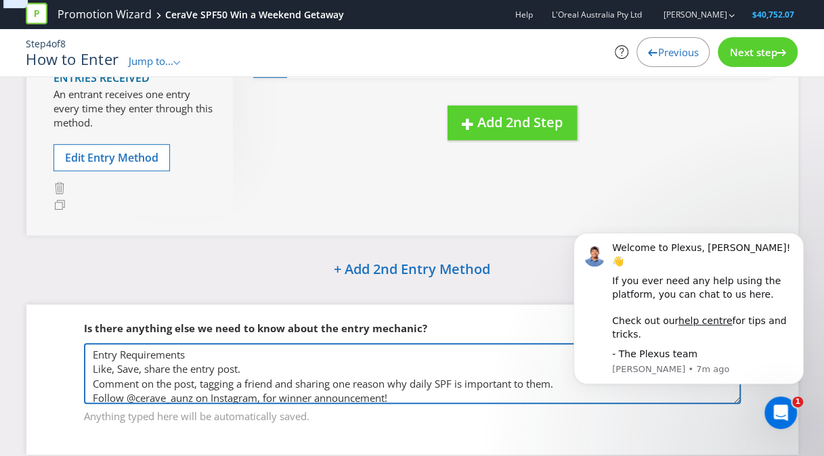
click at [253, 368] on textarea "Entry Requirements Like, Save, share the entry post. Comment on the post, taggi…" at bounding box center [412, 373] width 657 height 61
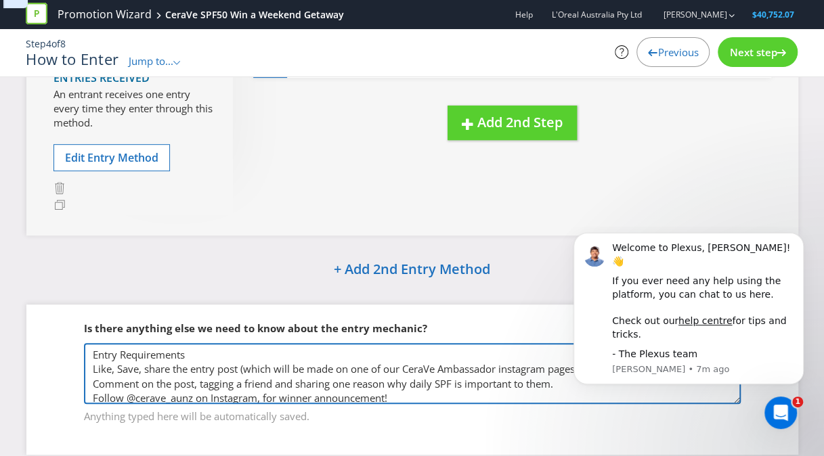
click at [335, 385] on textarea "Entry Requirements Like, Save, share the entry post (which will be made on one …" at bounding box center [412, 373] width 657 height 61
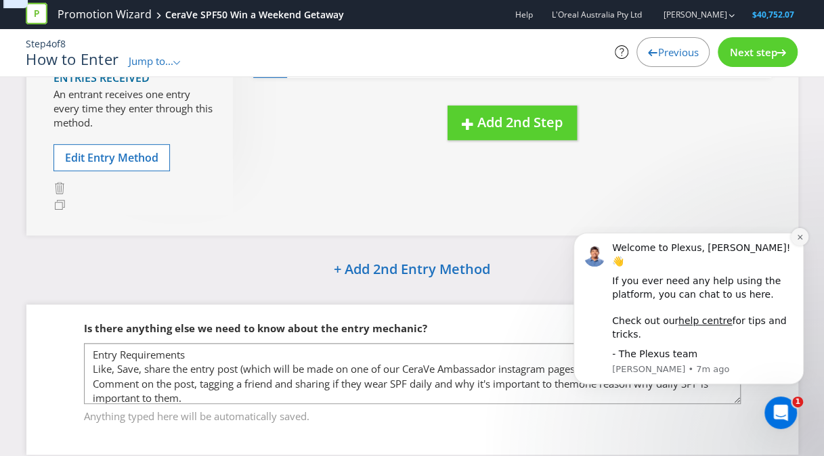
click at [802, 241] on icon "Dismiss notification" at bounding box center [799, 237] width 7 height 7
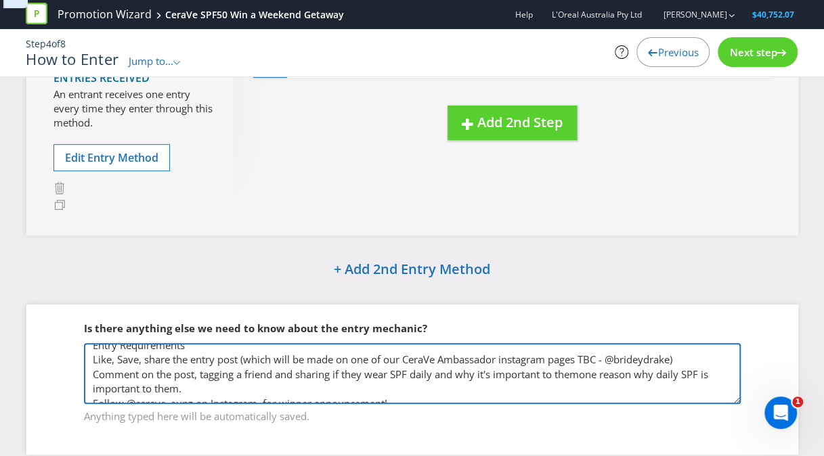
scroll to position [11, 0]
drag, startPoint x: 588, startPoint y: 384, endPoint x: 599, endPoint y: 383, distance: 10.9
click at [599, 383] on textarea "Entry Requirements Like, Save, share the entry post (which will be made on one …" at bounding box center [412, 373] width 657 height 61
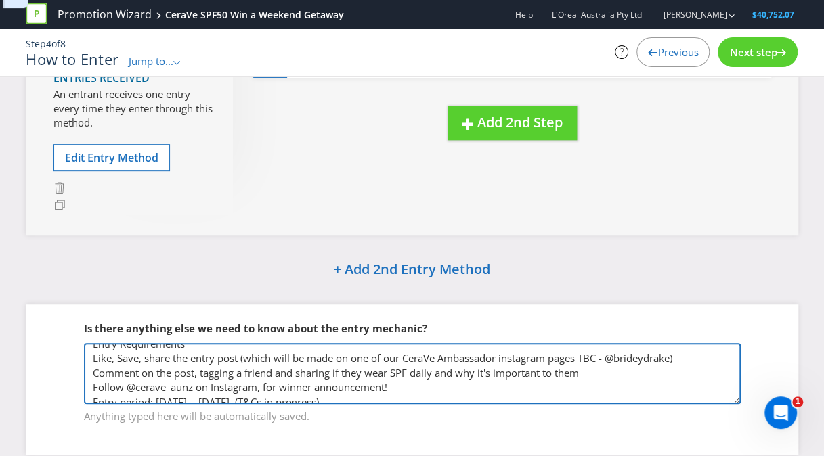
type textarea "Entry Requirements Like, Save, share the entry post (which will be made on one …"
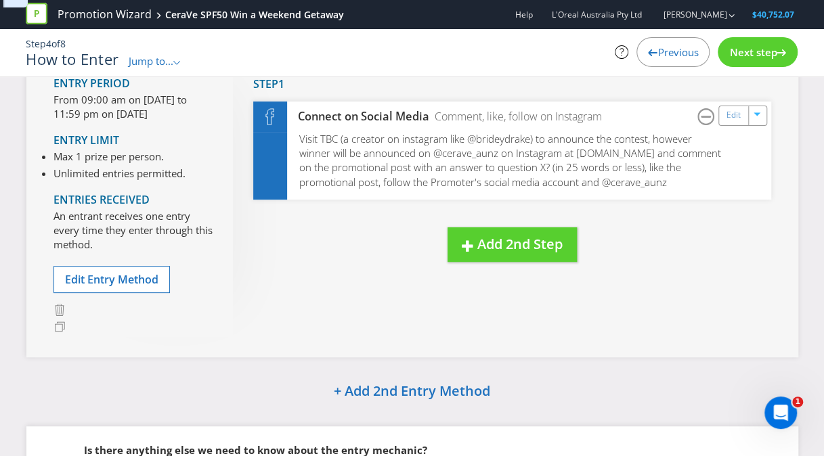
scroll to position [114, 0]
click at [770, 43] on div "Next step" at bounding box center [758, 52] width 80 height 30
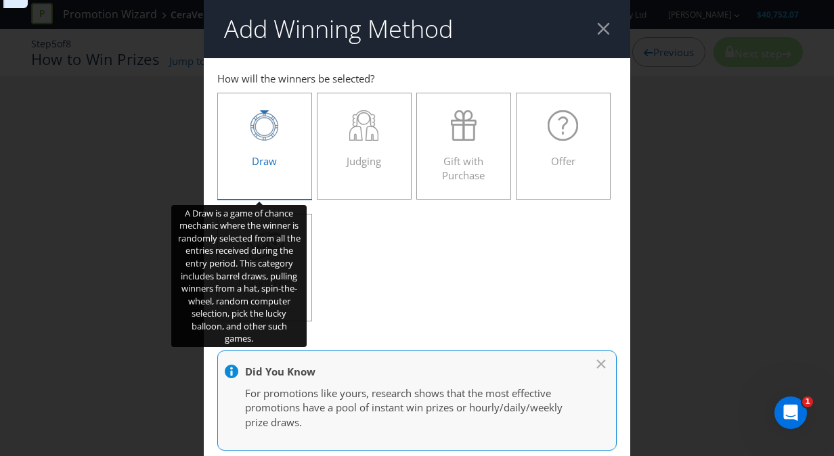
click at [251, 128] on icon at bounding box center [265, 127] width 28 height 28
click at [0, 0] on input "Draw" at bounding box center [0, 0] width 0 height 0
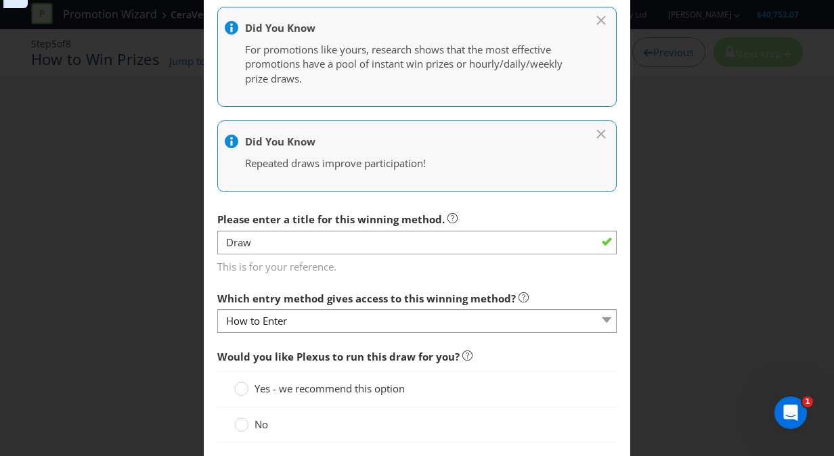
scroll to position [330, 0]
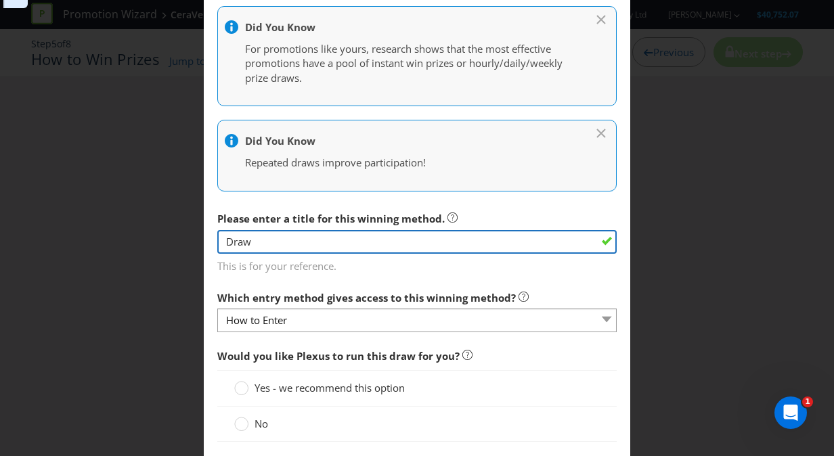
click at [433, 237] on input "Draw" at bounding box center [417, 242] width 400 height 24
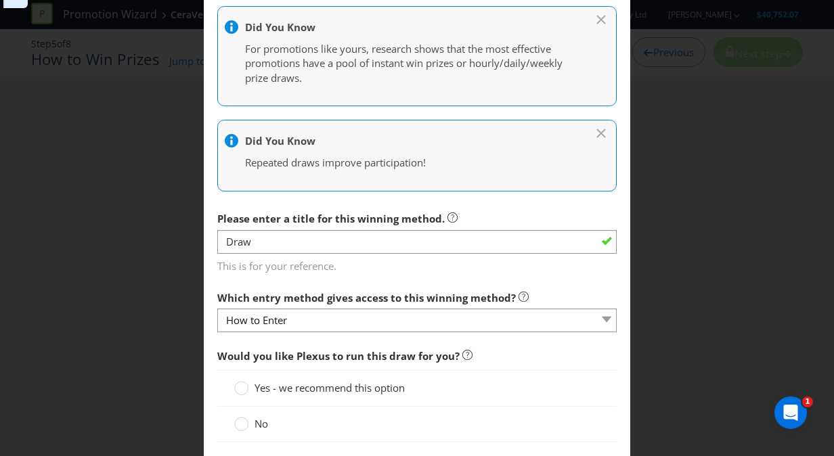
click at [433, 263] on span "This is for your reference." at bounding box center [417, 265] width 400 height 20
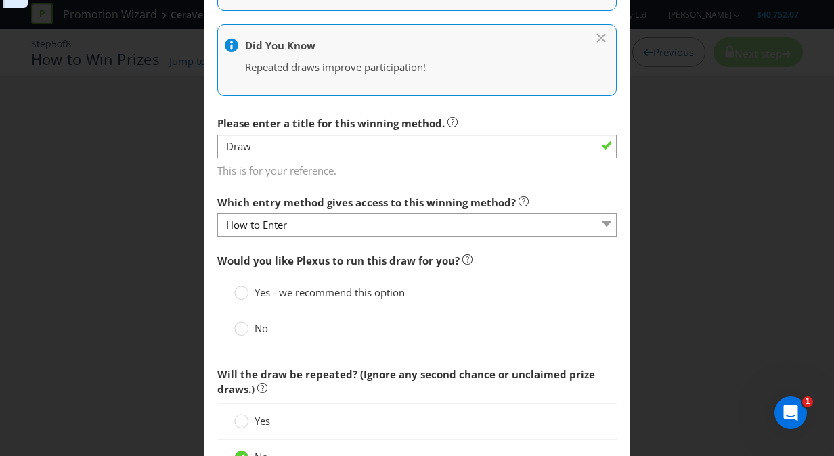
scroll to position [426, 0]
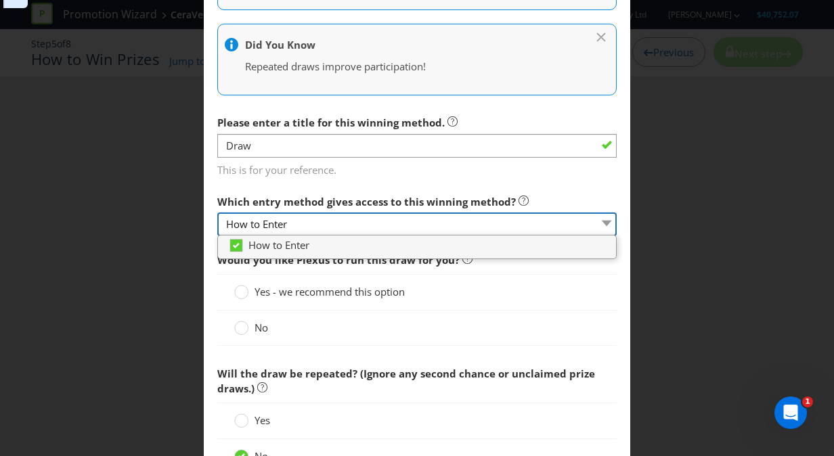
click at [484, 225] on select "How to Enter" at bounding box center [417, 225] width 400 height 24
click at [458, 183] on main "How to Enter How will the winners be selected? Draw Judging Gift with Purchase …" at bounding box center [417, 216] width 427 height 1169
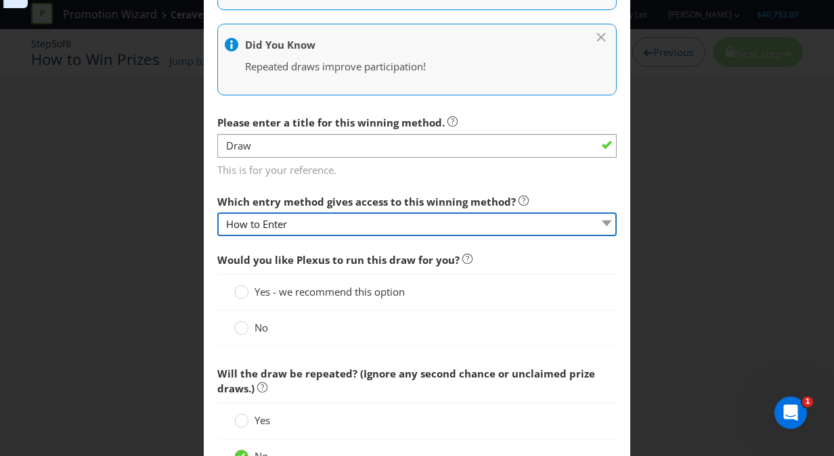
click at [433, 219] on select "How to Enter" at bounding box center [417, 225] width 400 height 24
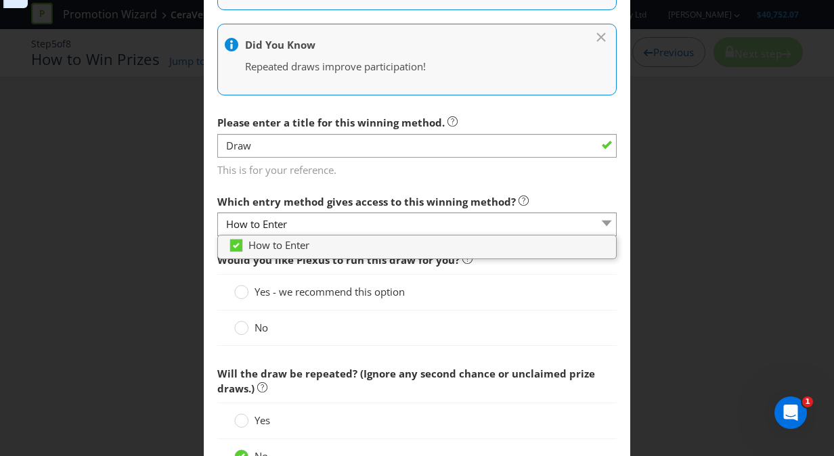
click at [446, 190] on label "Which entry method gives access to this winning method?" at bounding box center [372, 198] width 311 height 21
click at [597, 174] on span "This is for your reference." at bounding box center [417, 168] width 400 height 20
click at [240, 288] on circle at bounding box center [242, 293] width 14 height 14
click at [0, 0] on input "Yes - we recommend this option" at bounding box center [0, 0] width 0 height 0
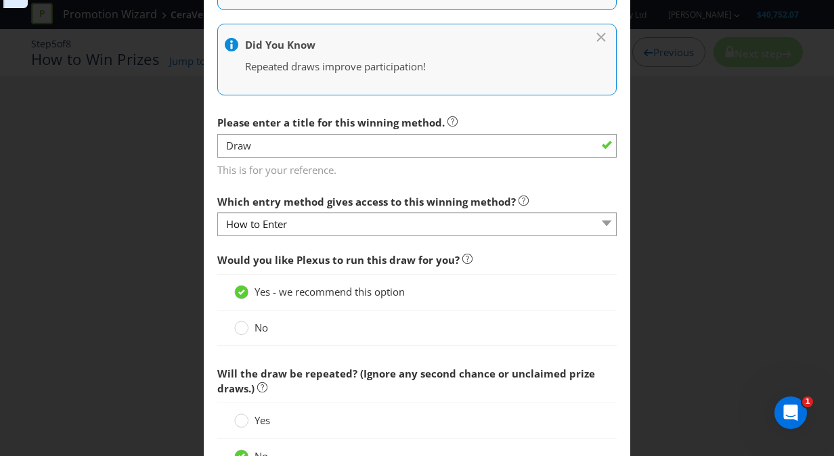
scroll to position [541, 0]
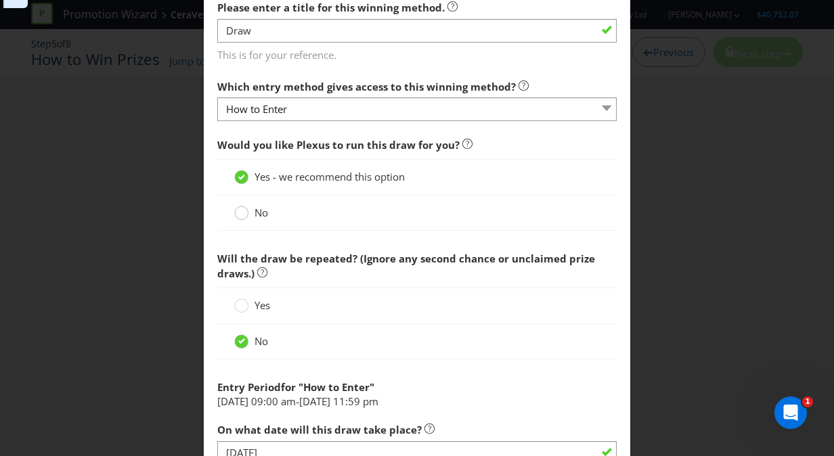
click at [238, 209] on div at bounding box center [241, 208] width 7 height 7
click at [0, 0] on input "No" at bounding box center [0, 0] width 0 height 0
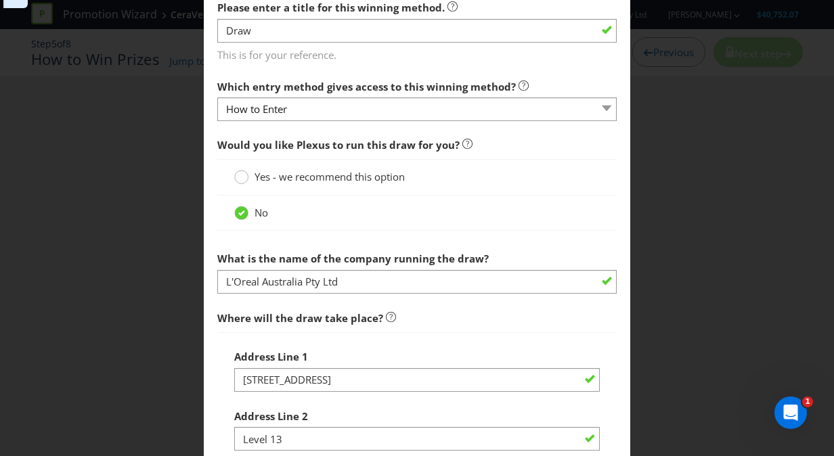
click at [238, 173] on div at bounding box center [241, 172] width 7 height 7
click at [0, 0] on input "Yes - we recommend this option" at bounding box center [0, 0] width 0 height 0
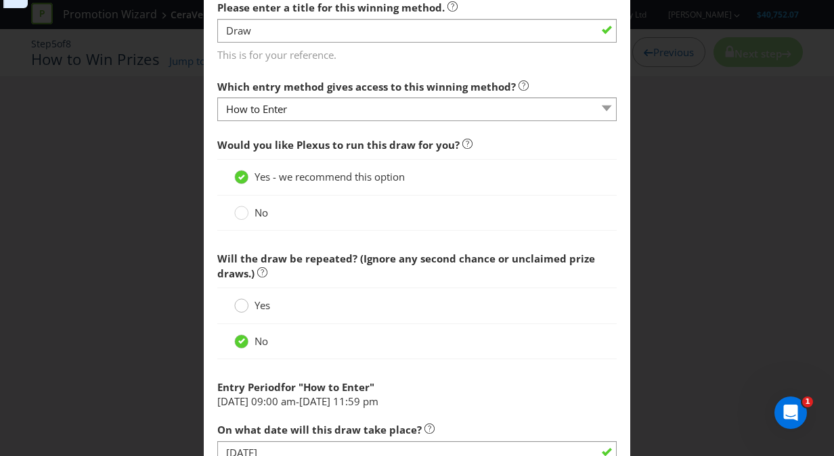
click at [238, 303] on circle at bounding box center [242, 306] width 14 height 14
click at [0, 0] on input "Yes" at bounding box center [0, 0] width 0 height 0
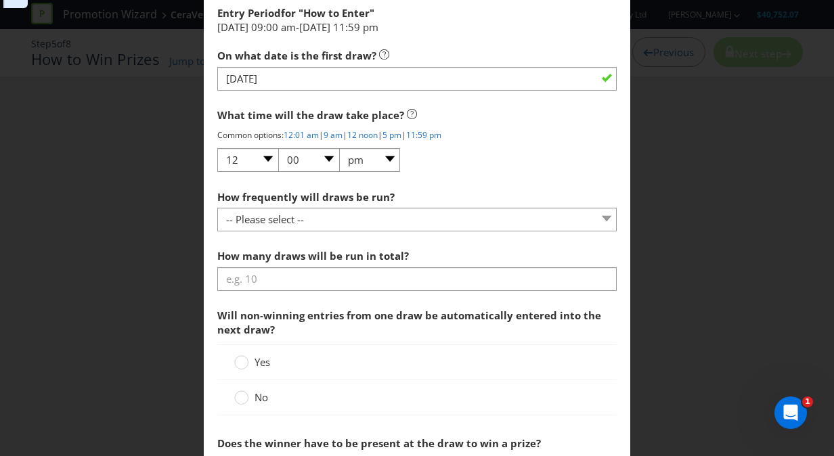
scroll to position [918, 0]
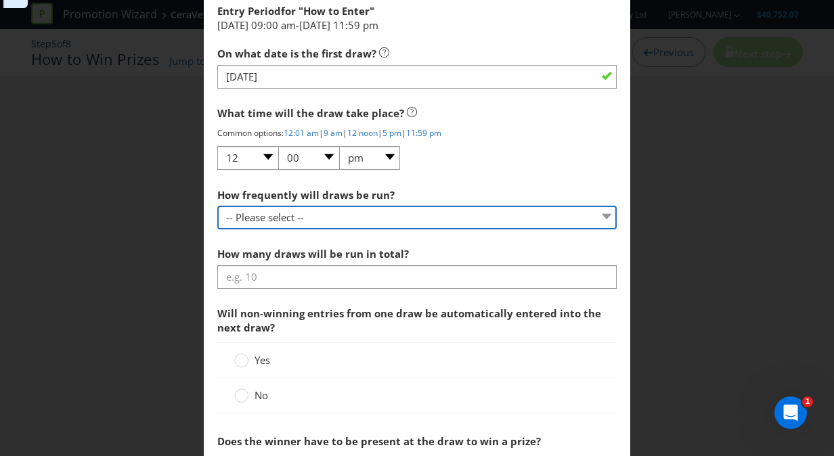
click at [368, 214] on select "-- Please select -- Hourly Daily Weekly Fortnightly Monthly Every 3 Months Irre…" at bounding box center [417, 218] width 400 height 24
select select "HOURLY"
click at [217, 206] on select "-- Please select -- Hourly Daily Weekly Fortnightly Monthly Every 3 Months Irre…" at bounding box center [417, 218] width 400 height 24
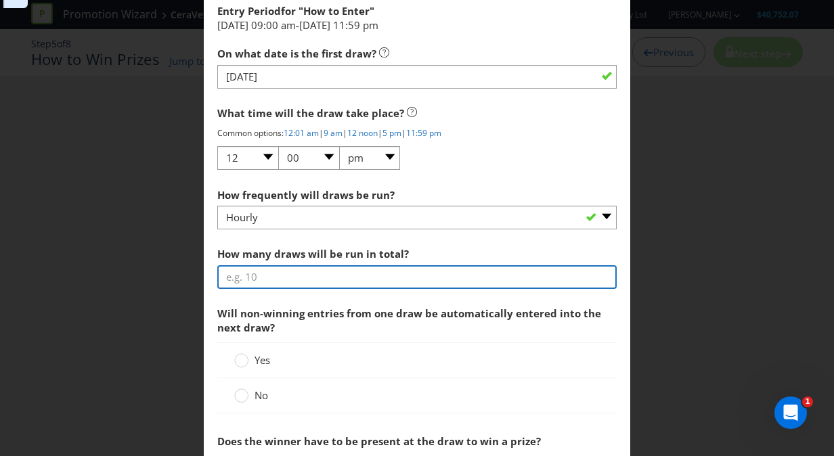
click at [278, 280] on input "number" at bounding box center [417, 277] width 400 height 24
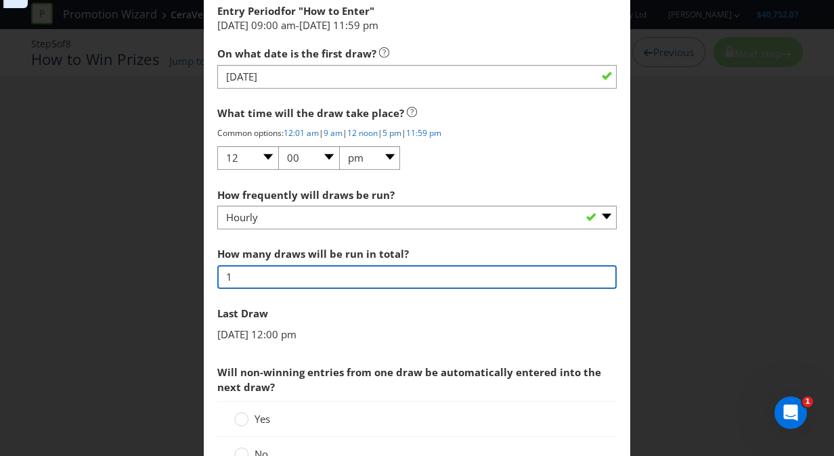
type input "16"
type input "[DATE] 03:00 am"
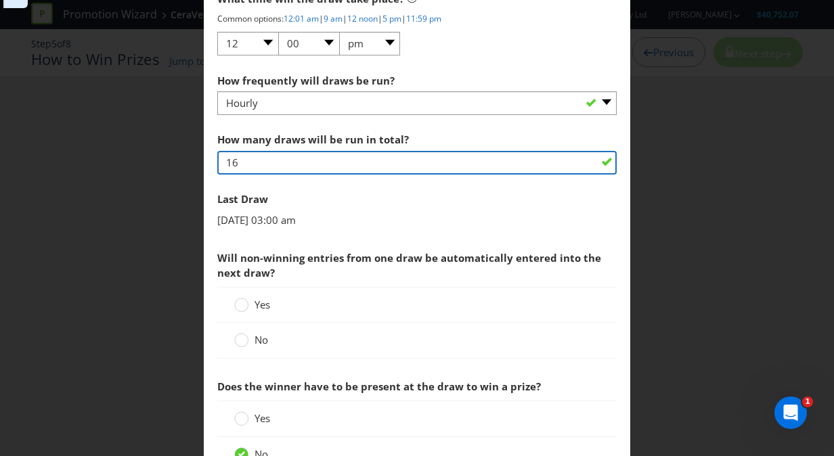
scroll to position [1033, 0]
type input "16"
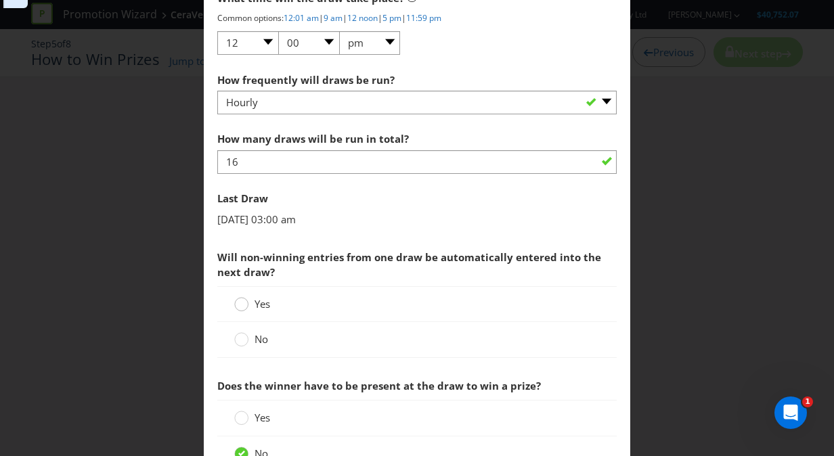
click at [238, 299] on div at bounding box center [241, 300] width 7 height 7
click at [0, 0] on input "Yes" at bounding box center [0, 0] width 0 height 0
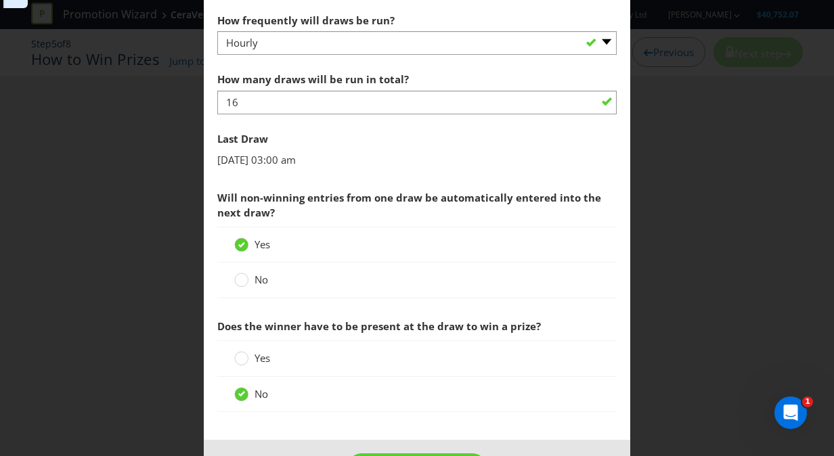
scroll to position [1139, 0]
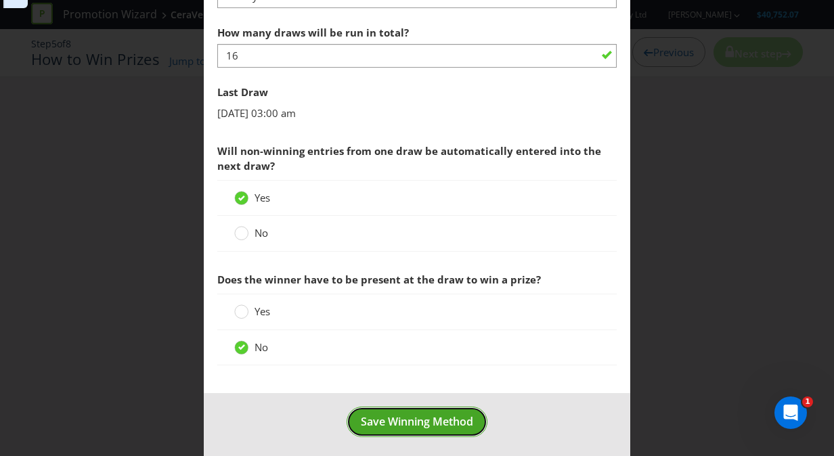
click at [406, 414] on span "Save Winning Method" at bounding box center [417, 421] width 112 height 15
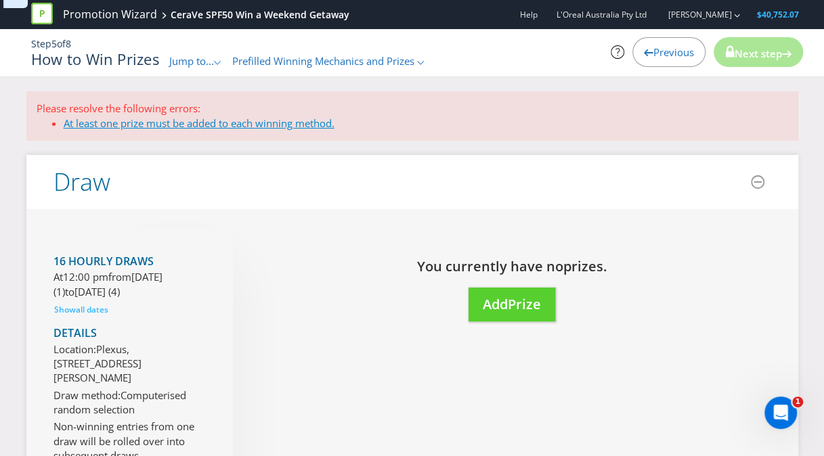
click at [167, 121] on link "At least one prize must be added to each winning method." at bounding box center [199, 123] width 271 height 14
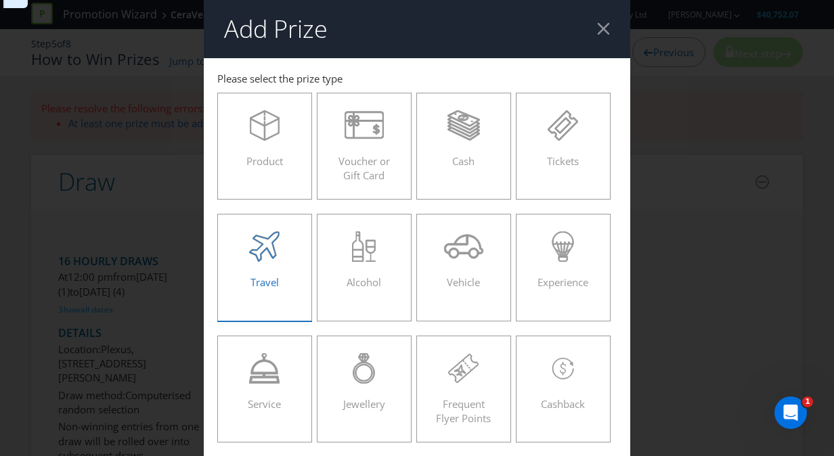
click at [249, 260] on icon at bounding box center [264, 247] width 30 height 30
click at [0, 0] on input "Travel" at bounding box center [0, 0] width 0 height 0
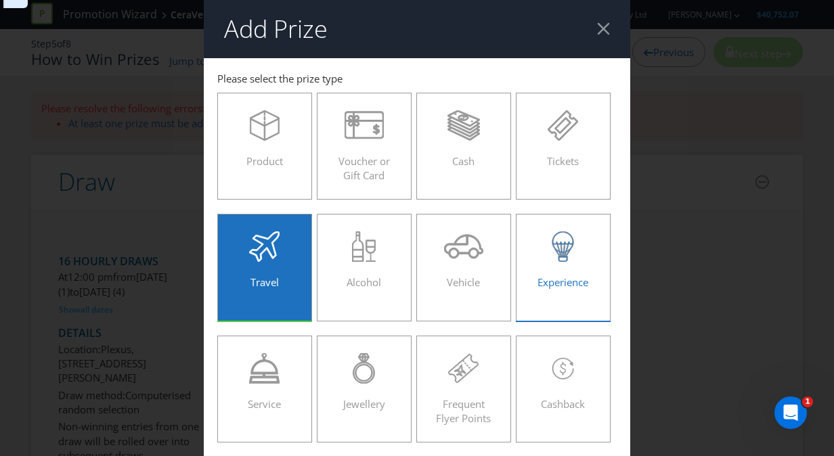
click at [586, 274] on div "Experience" at bounding box center [563, 262] width 66 height 61
click at [0, 0] on input "Experience" at bounding box center [0, 0] width 0 height 0
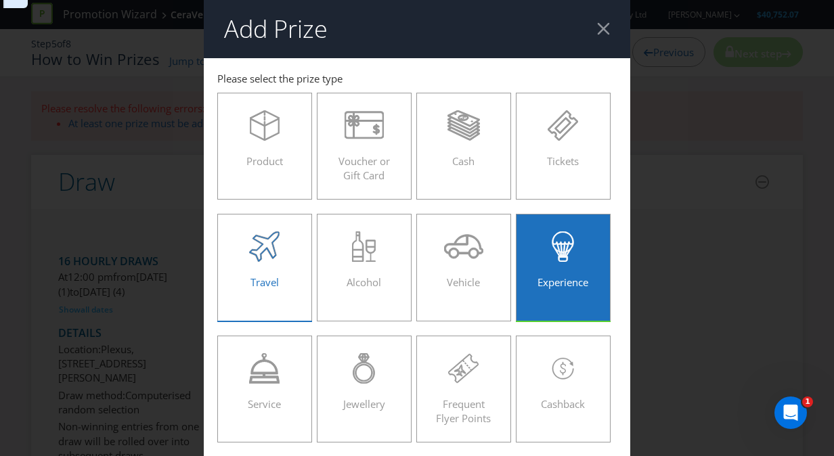
click at [282, 257] on div at bounding box center [265, 247] width 66 height 30
click at [0, 0] on input "Travel" at bounding box center [0, 0] width 0 height 0
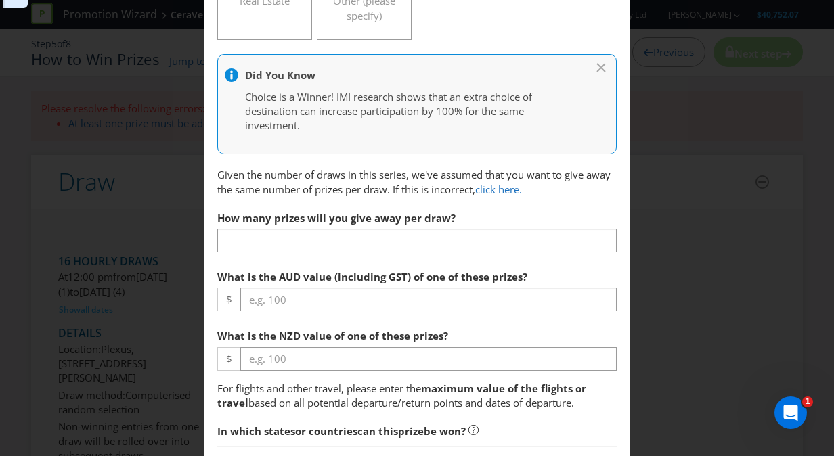
scroll to position [526, 0]
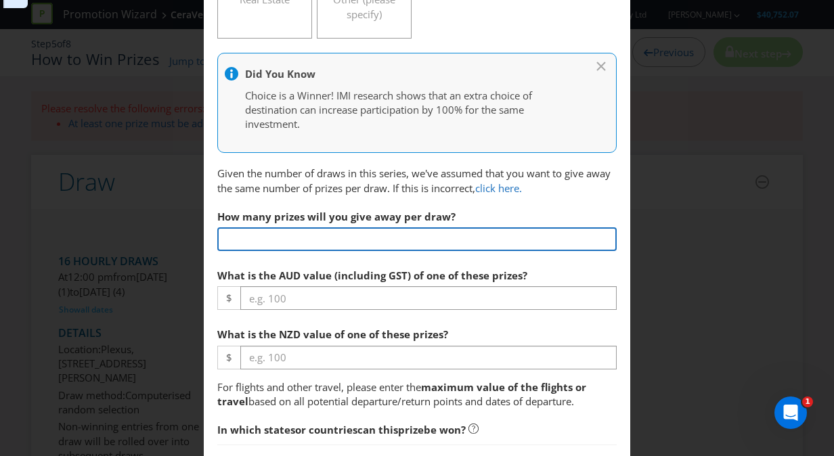
click at [291, 244] on input "text" at bounding box center [417, 240] width 400 height 24
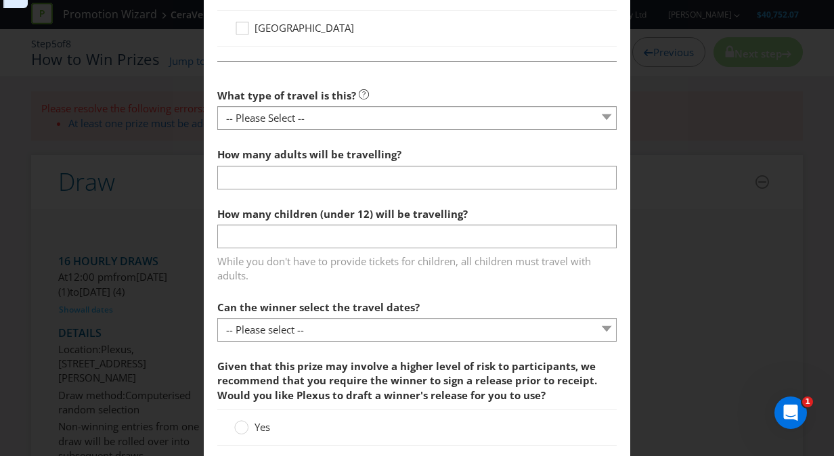
scroll to position [1526, 0]
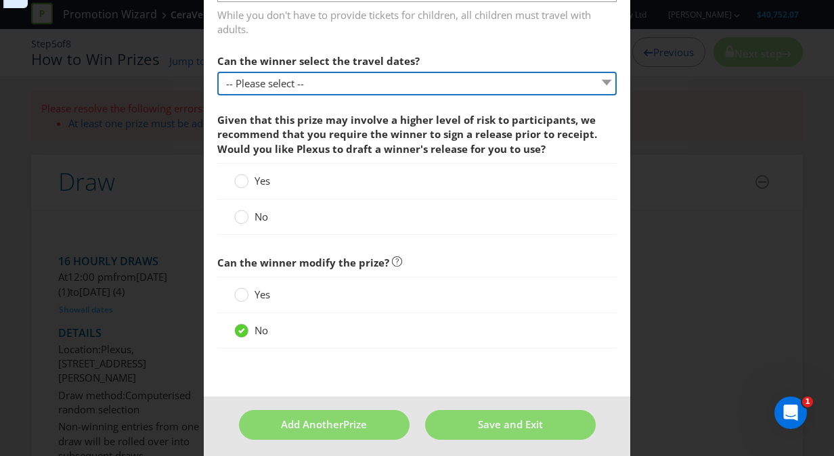
click at [260, 76] on select "-- Please select -- Yes No, travel must be taken on specific dates No, the Prom…" at bounding box center [417, 84] width 400 height 24
select select "YES"
click at [217, 72] on select "-- Please select -- Yes No, travel must be taken on specific dates No, the Prom…" at bounding box center [417, 84] width 400 height 24
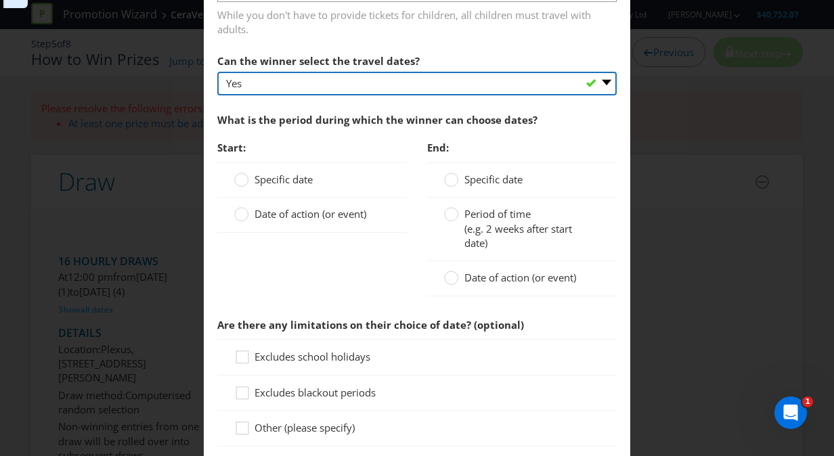
click at [284, 74] on select "-- Please select -- Yes No, travel must be taken on specific dates No, the Prom…" at bounding box center [417, 84] width 400 height 24
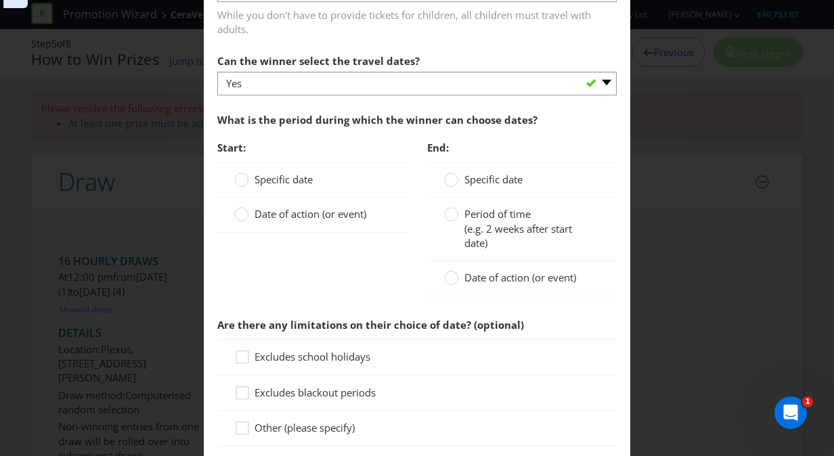
click at [325, 47] on label "Can the winner select the travel dates?" at bounding box center [319, 57] width 205 height 21
click at [238, 175] on circle at bounding box center [242, 180] width 14 height 14
click at [0, 0] on input "Specific date" at bounding box center [0, 0] width 0 height 0
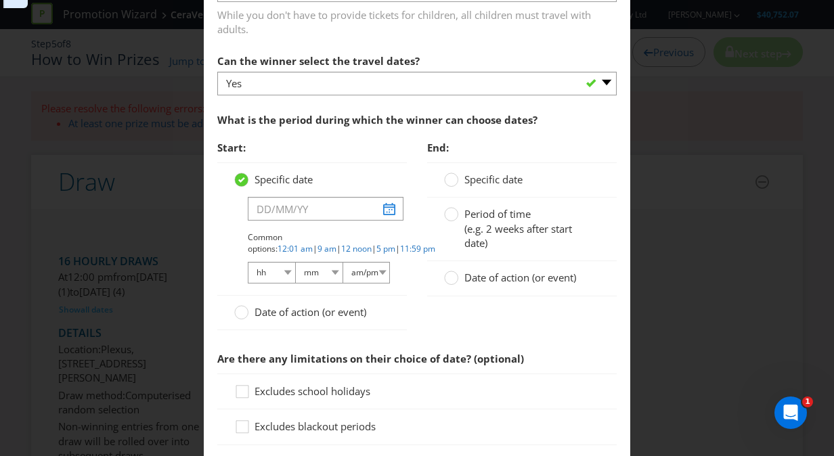
click at [238, 177] on icon at bounding box center [241, 179] width 7 height 5
click at [0, 0] on input "Specific date" at bounding box center [0, 0] width 0 height 0
click at [221, 304] on div "Date of action (or event)" at bounding box center [312, 313] width 190 height 35
click at [240, 179] on circle at bounding box center [242, 180] width 14 height 14
click at [0, 0] on input "Specific date" at bounding box center [0, 0] width 0 height 0
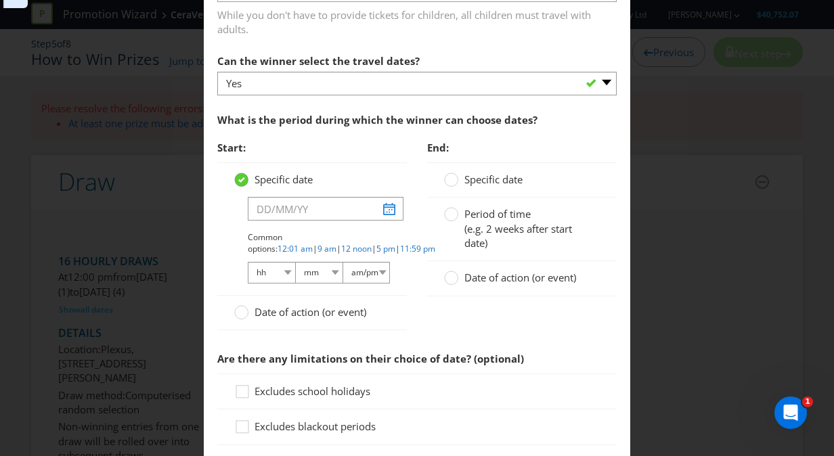
click at [238, 177] on icon at bounding box center [241, 179] width 7 height 5
click at [0, 0] on input "Specific date" at bounding box center [0, 0] width 0 height 0
click at [242, 173] on icon at bounding box center [241, 180] width 14 height 14
click at [0, 0] on input "Specific date" at bounding box center [0, 0] width 0 height 0
click at [238, 177] on icon at bounding box center [241, 179] width 7 height 5
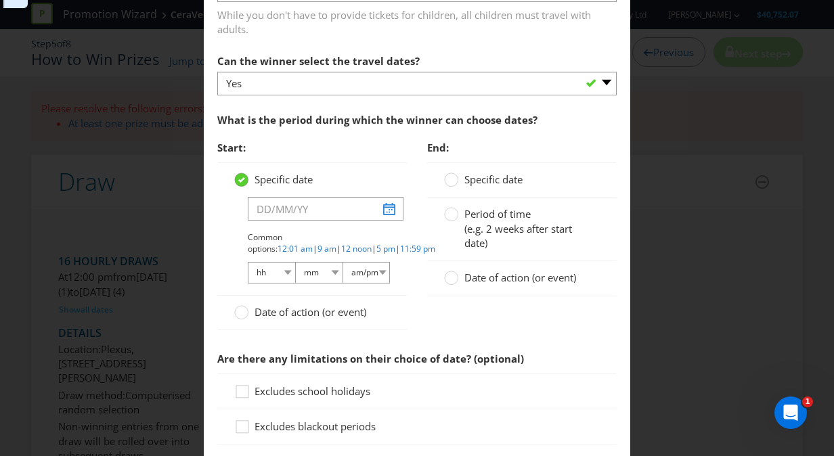
click at [0, 0] on input "Specific date" at bounding box center [0, 0] width 0 height 0
click at [240, 306] on circle at bounding box center [242, 313] width 14 height 14
click at [0, 0] on input "Date of action (or event)" at bounding box center [0, 0] width 0 height 0
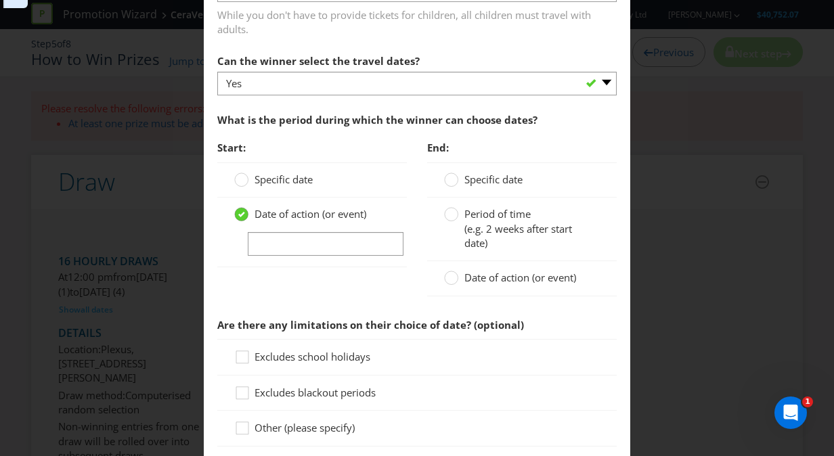
click at [238, 212] on icon at bounding box center [241, 214] width 7 height 5
click at [0, 0] on input "Date of action (or event)" at bounding box center [0, 0] width 0 height 0
click at [381, 280] on div "Start: Specific date Date of action (or event) End: Specific date Period of tim…" at bounding box center [417, 222] width 420 height 177
click at [385, 272] on div "Start: Specific date Date of action (or event)" at bounding box center [312, 207] width 210 height 147
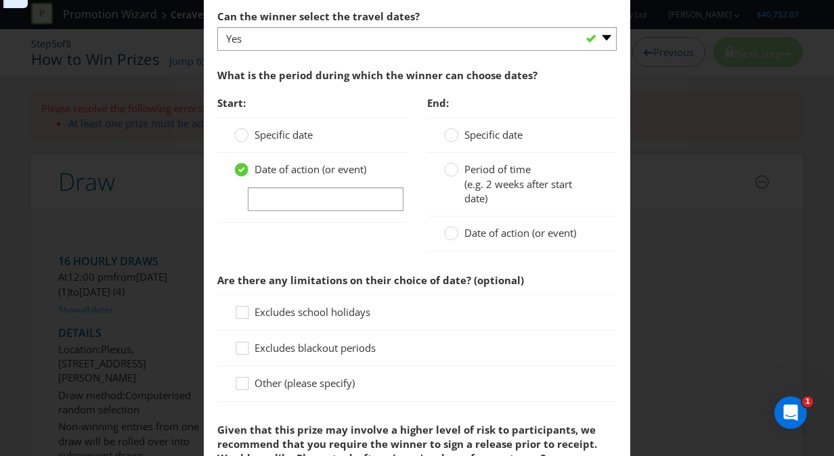
scroll to position [1570, 0]
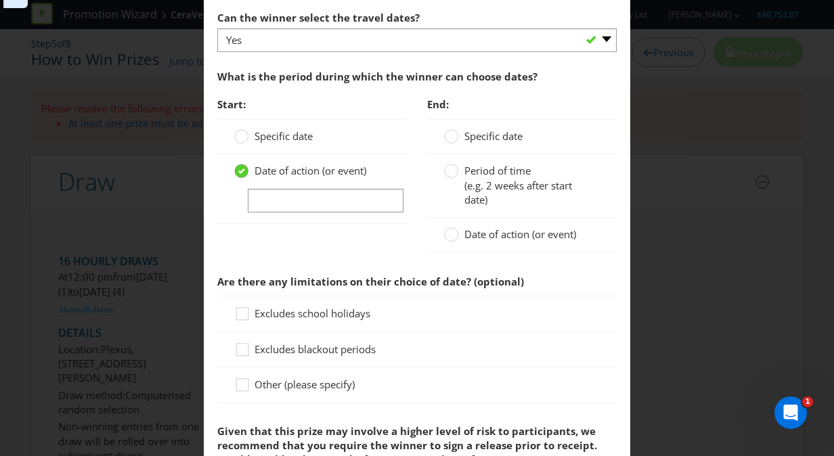
click at [238, 169] on icon at bounding box center [241, 171] width 7 height 5
click at [0, 0] on input "Date of action (or event)" at bounding box center [0, 0] width 0 height 0
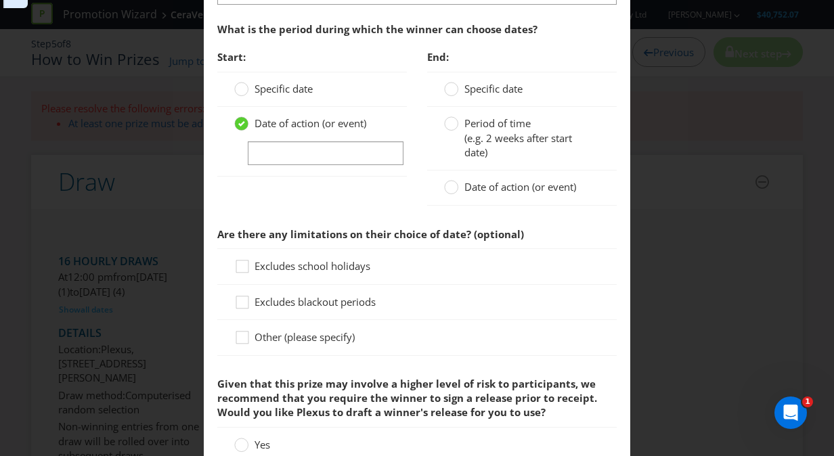
scroll to position [1618, 0]
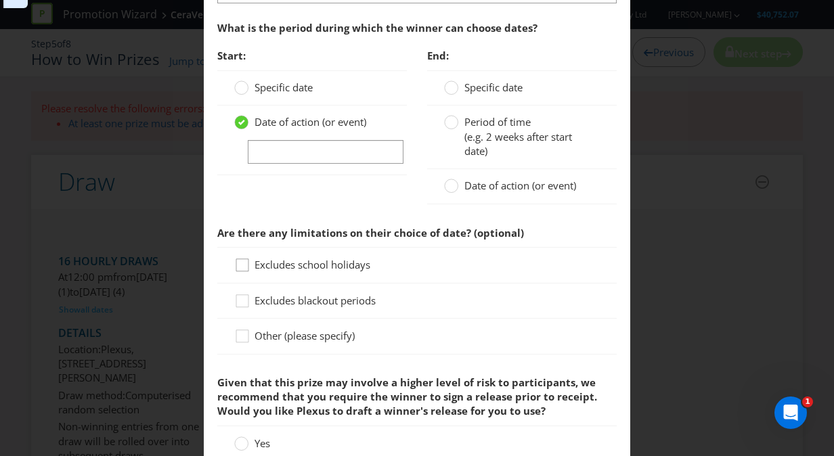
click at [240, 257] on div at bounding box center [242, 260] width 7 height 7
click at [0, 0] on input "Excludes school holidays" at bounding box center [0, 0] width 0 height 0
click at [239, 293] on div at bounding box center [242, 296] width 7 height 7
click at [0, 0] on input "Excludes blackout periods" at bounding box center [0, 0] width 0 height 0
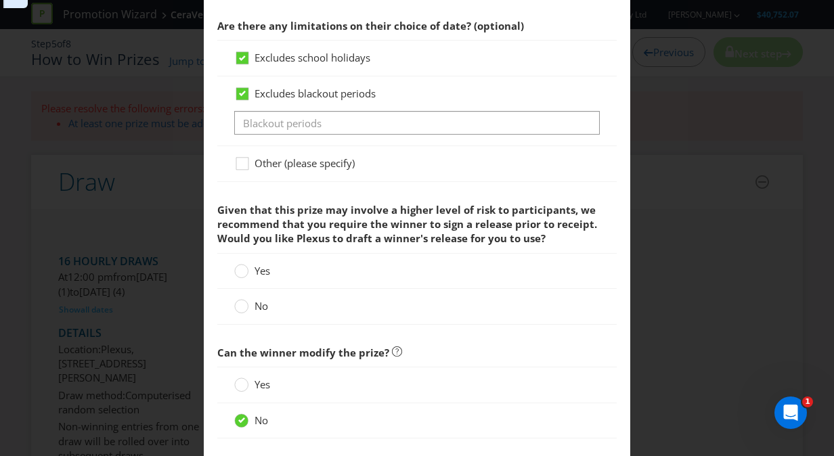
scroll to position [1826, 0]
click at [236, 88] on icon at bounding box center [242, 94] width 12 height 12
click at [0, 0] on input "Excludes blackout periods" at bounding box center [0, 0] width 0 height 0
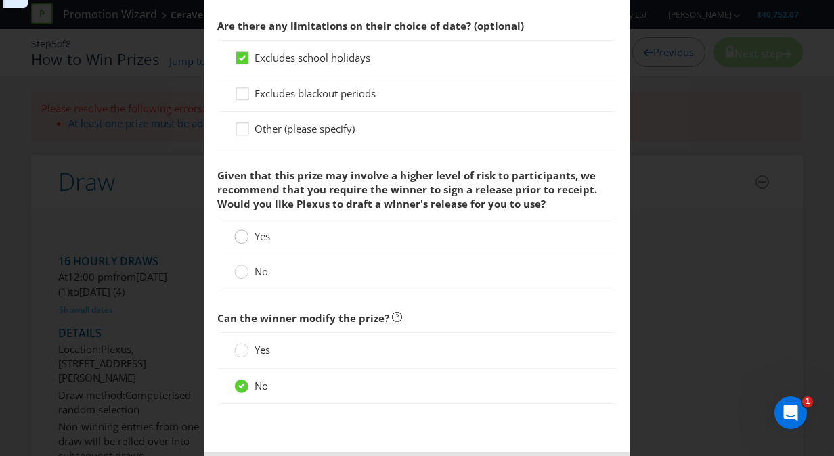
click at [235, 232] on circle at bounding box center [242, 237] width 14 height 14
click at [0, 0] on input "Yes" at bounding box center [0, 0] width 0 height 0
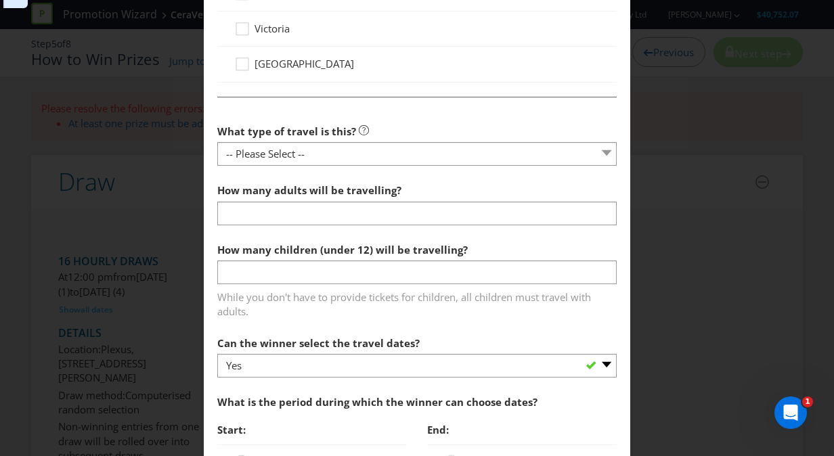
scroll to position [1246, 0]
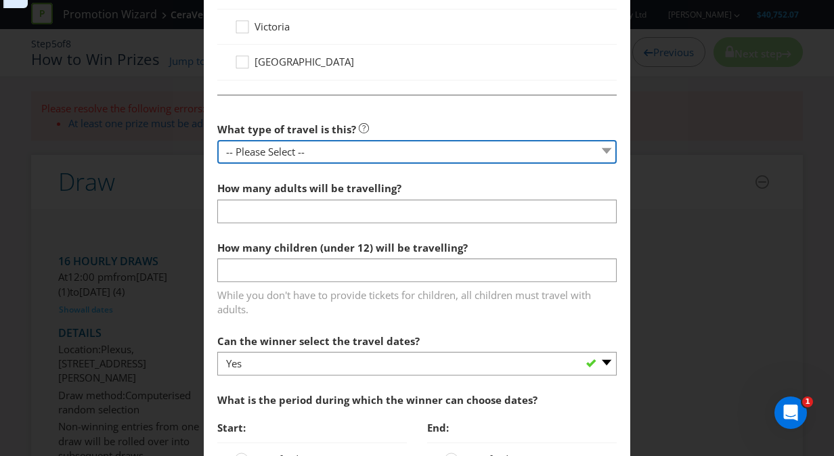
click at [288, 142] on select "-- Please Select -- Flight Accommodation Car Hire Bus Train Cruise Transfers Ot…" at bounding box center [417, 152] width 400 height 24
select select "FLIGHTS"
click at [217, 140] on select "-- Please Select -- Flight Accommodation Car Hire Bus Train Cruise Transfers Ot…" at bounding box center [417, 152] width 400 height 24
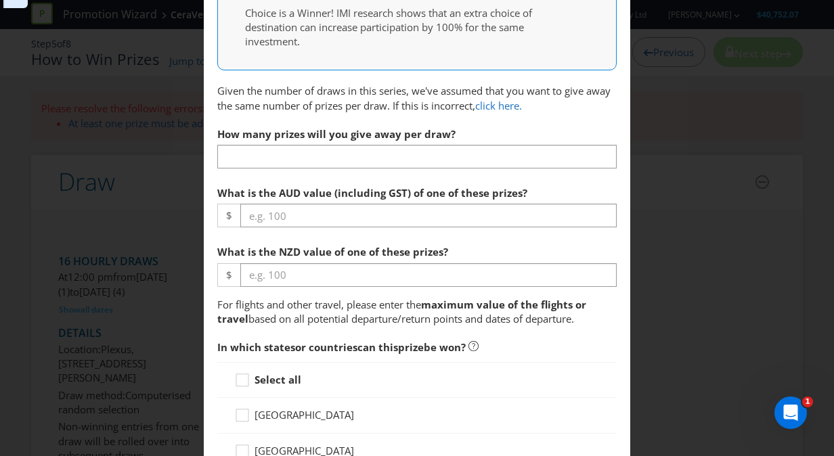
scroll to position [611, 0]
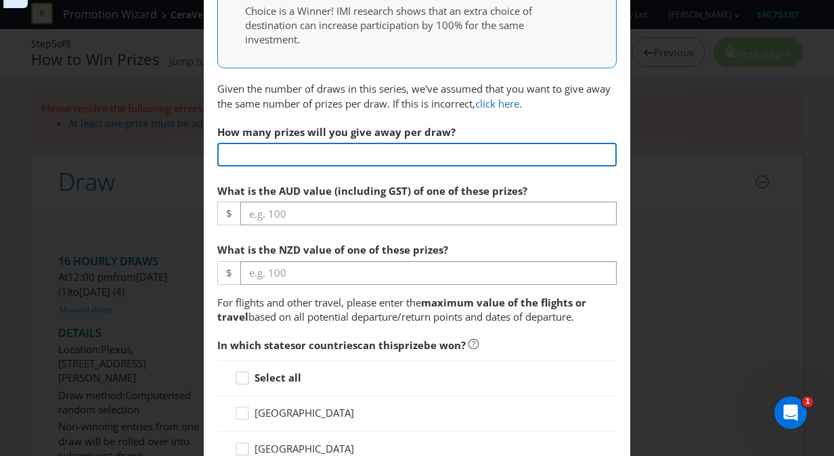
click at [341, 155] on input "text" at bounding box center [417, 155] width 400 height 24
